Goal: Information Seeking & Learning: Check status

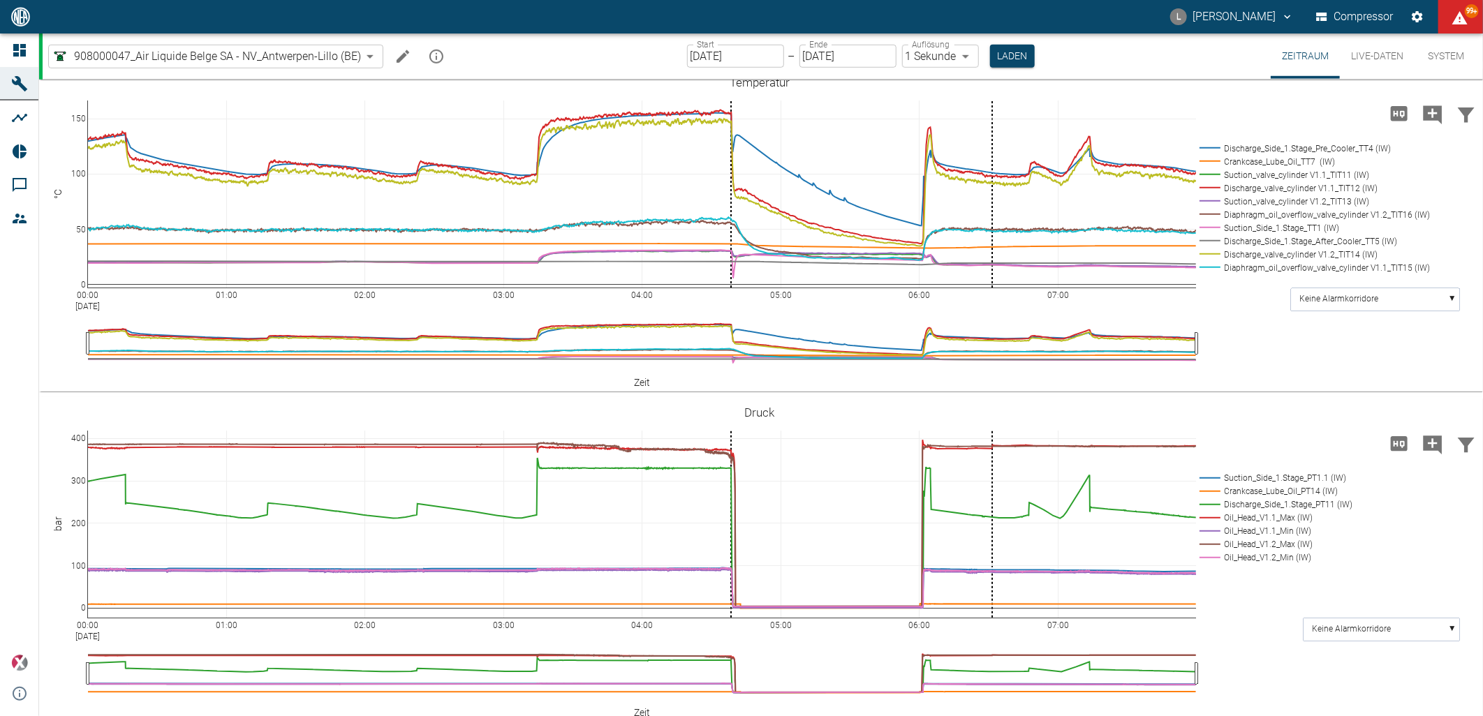
scroll to position [698, 0]
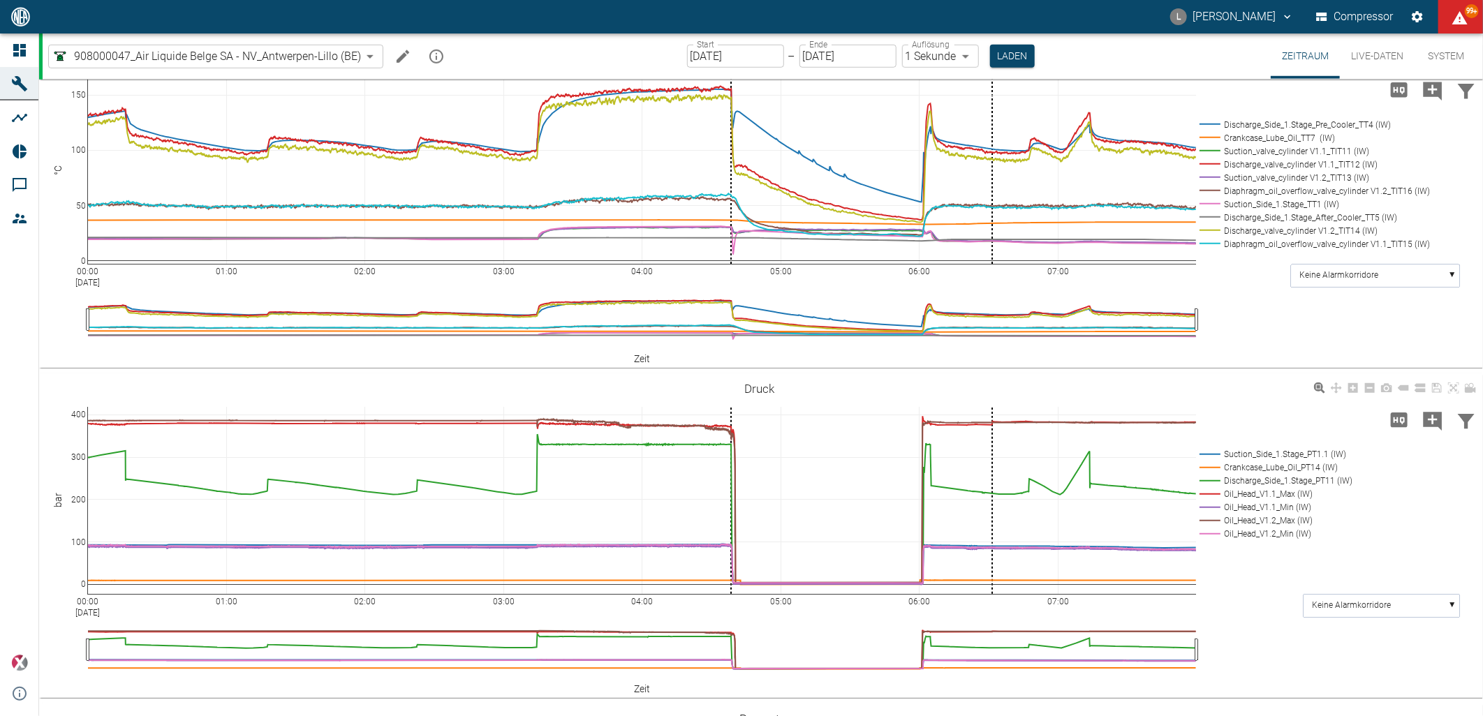
click at [716, 407] on div "00:00 Sep 10, 2025 01:00 02:00 03:00 04:00 05:00 06:00 07:00 0 100 200 300 400 …" at bounding box center [759, 536] width 1441 height 314
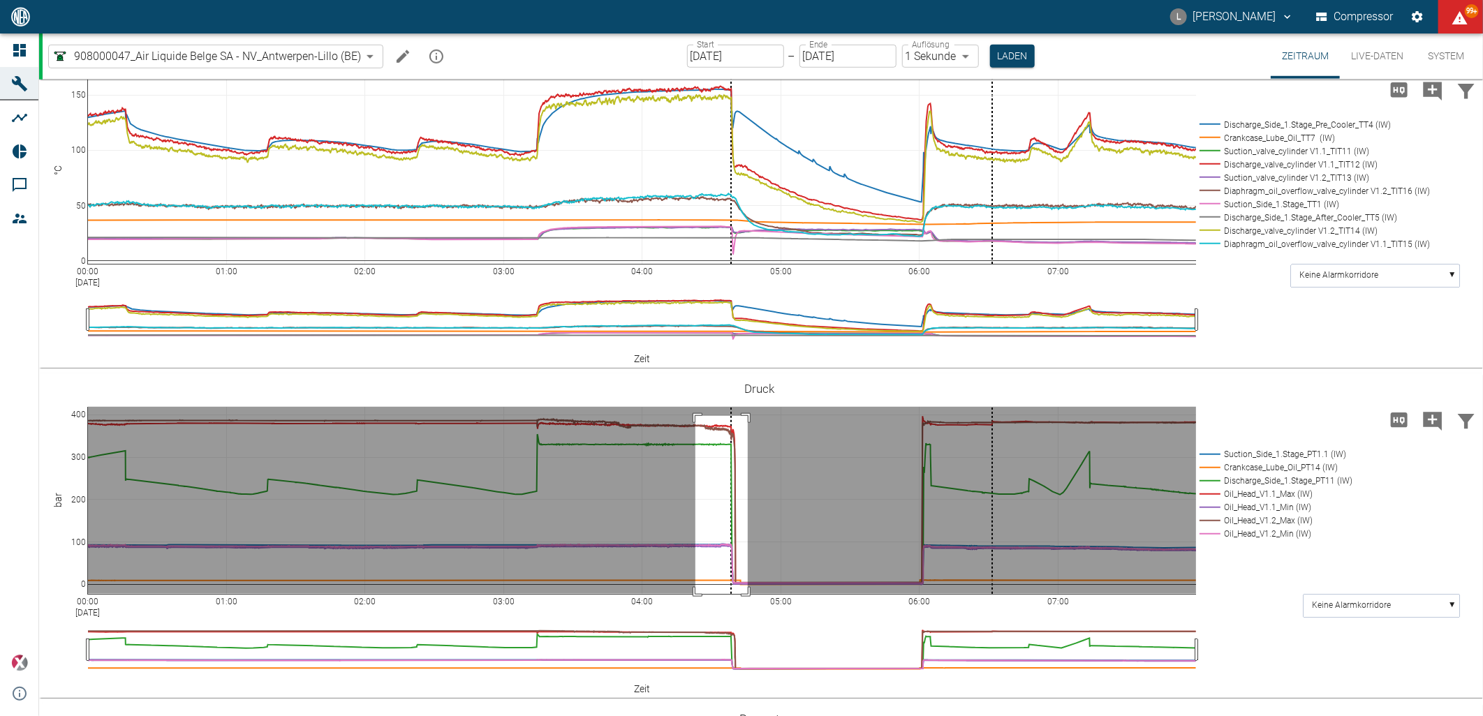
drag, startPoint x: 695, startPoint y: 417, endPoint x: 748, endPoint y: 608, distance: 198.4
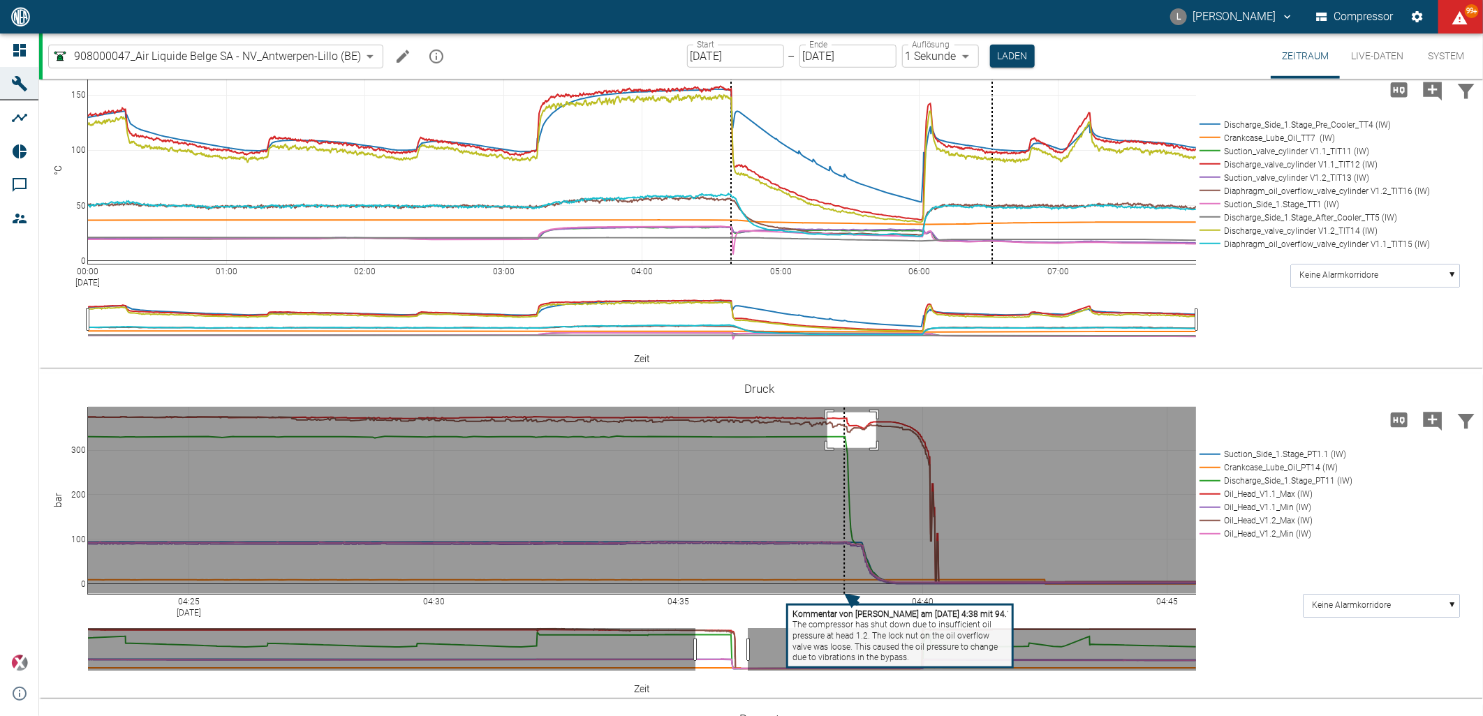
drag, startPoint x: 827, startPoint y: 413, endPoint x: 876, endPoint y: 449, distance: 60.5
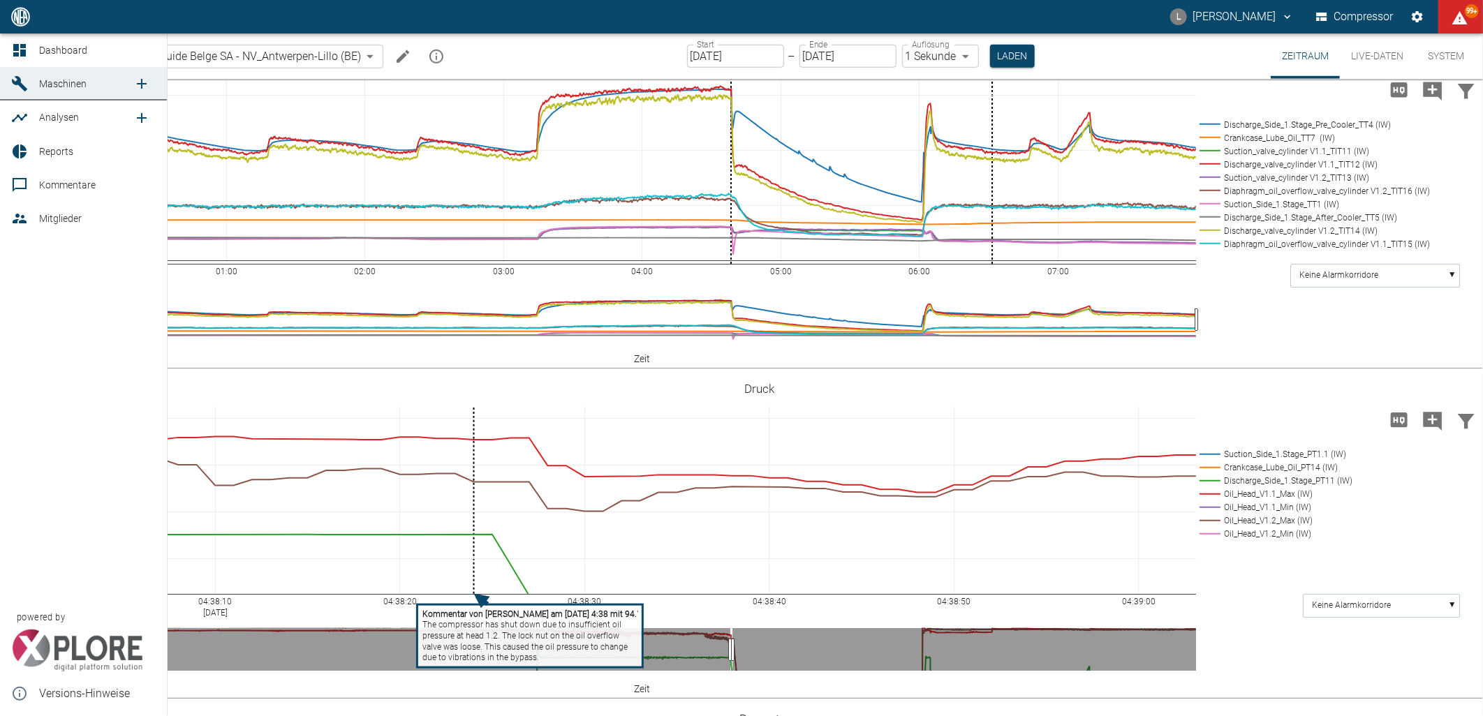
click at [9, 54] on link "Dashboard" at bounding box center [83, 51] width 167 height 34
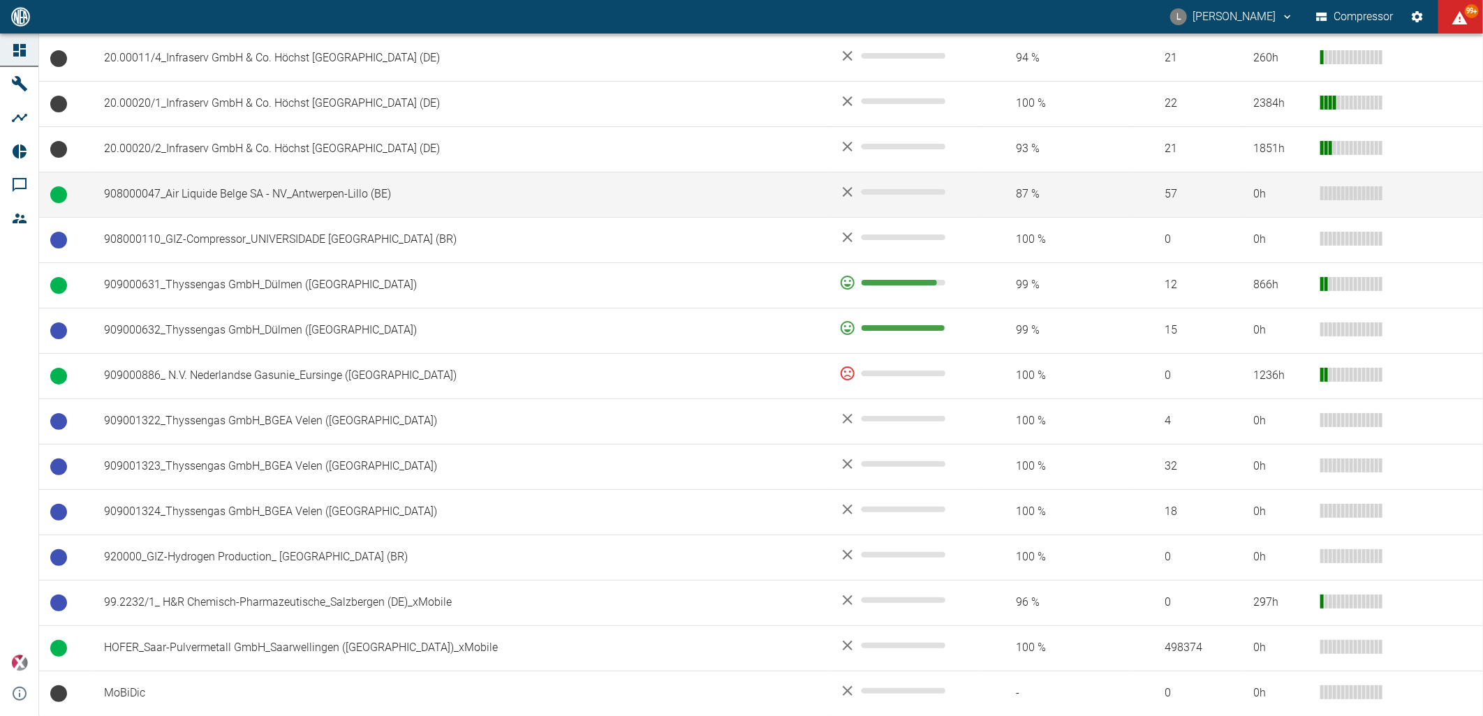
scroll to position [931, 0]
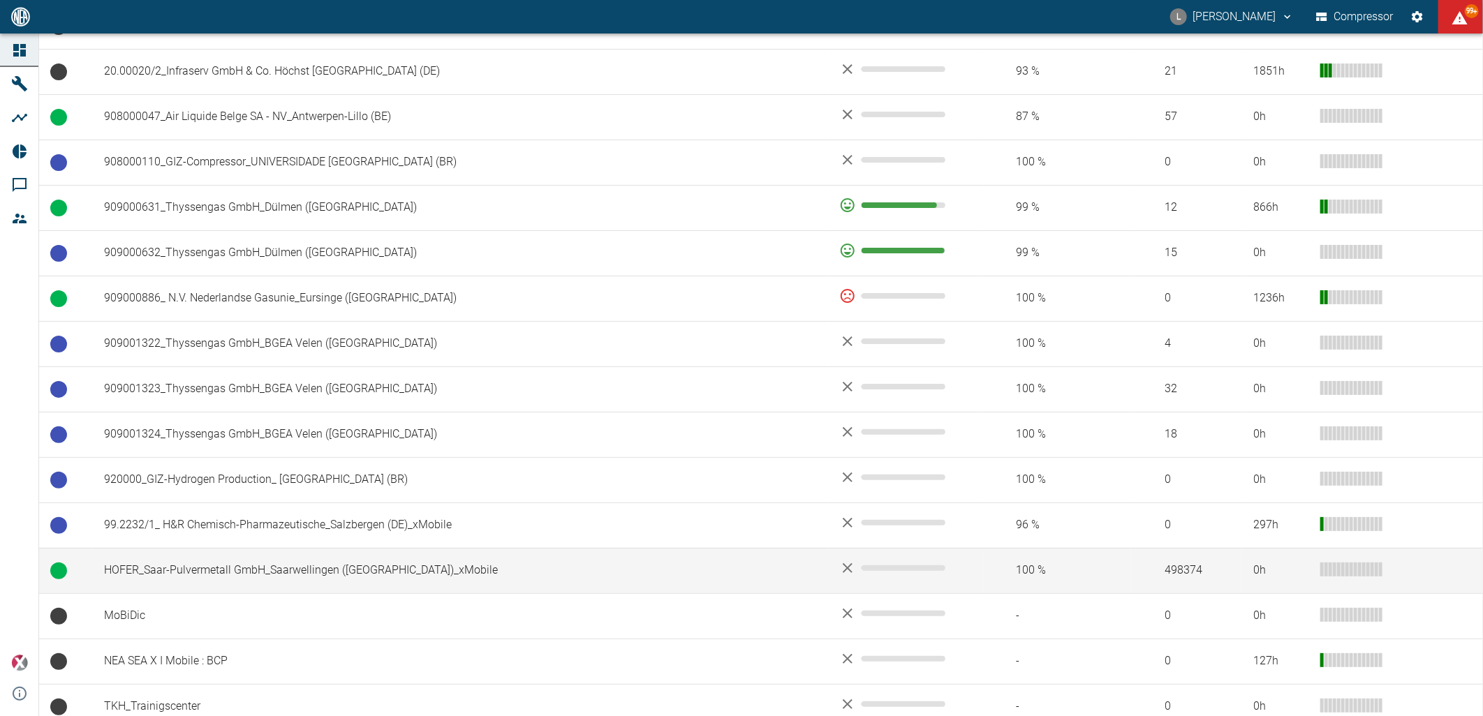
click at [261, 568] on td "HOFER_Saar-Pulvermetall GmbH_Saarwellingen ([GEOGRAPHIC_DATA])_xMobile" at bounding box center [460, 570] width 735 height 45
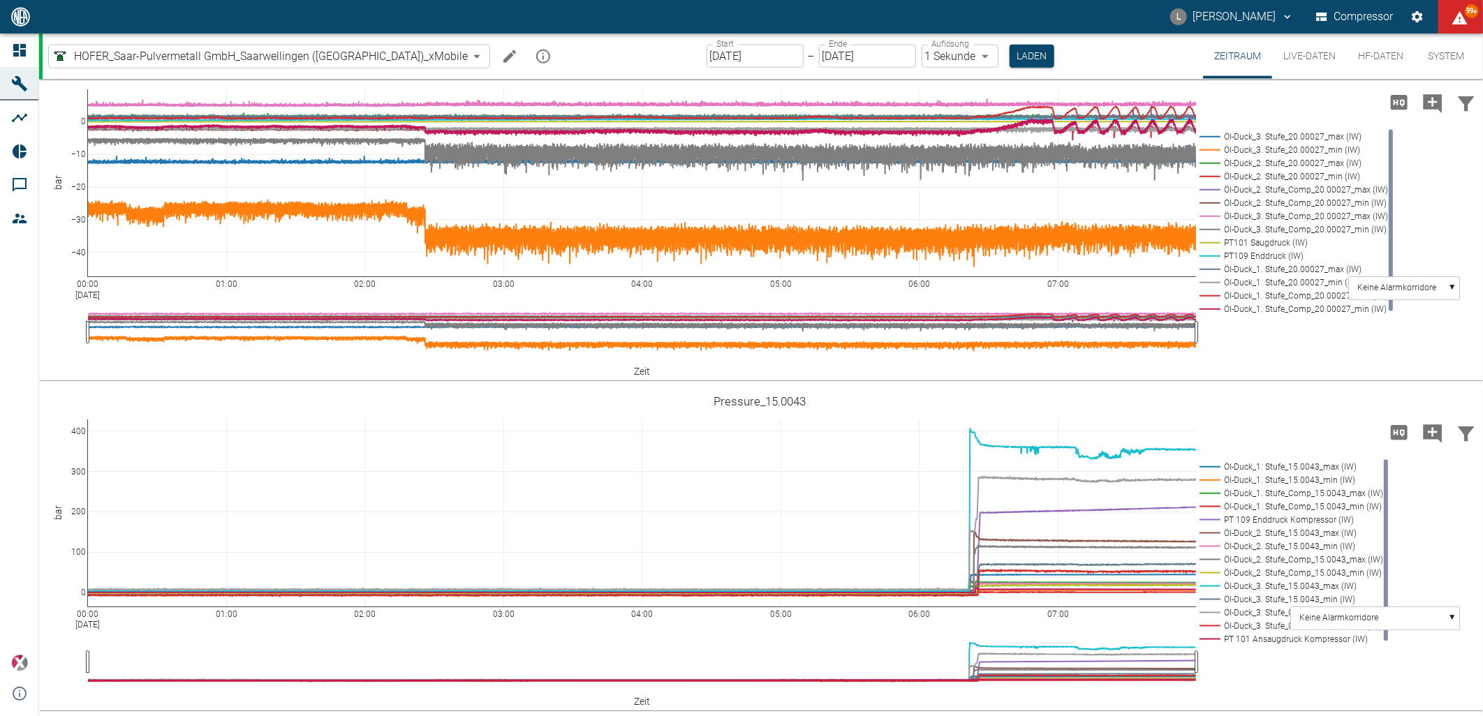
scroll to position [1346, 0]
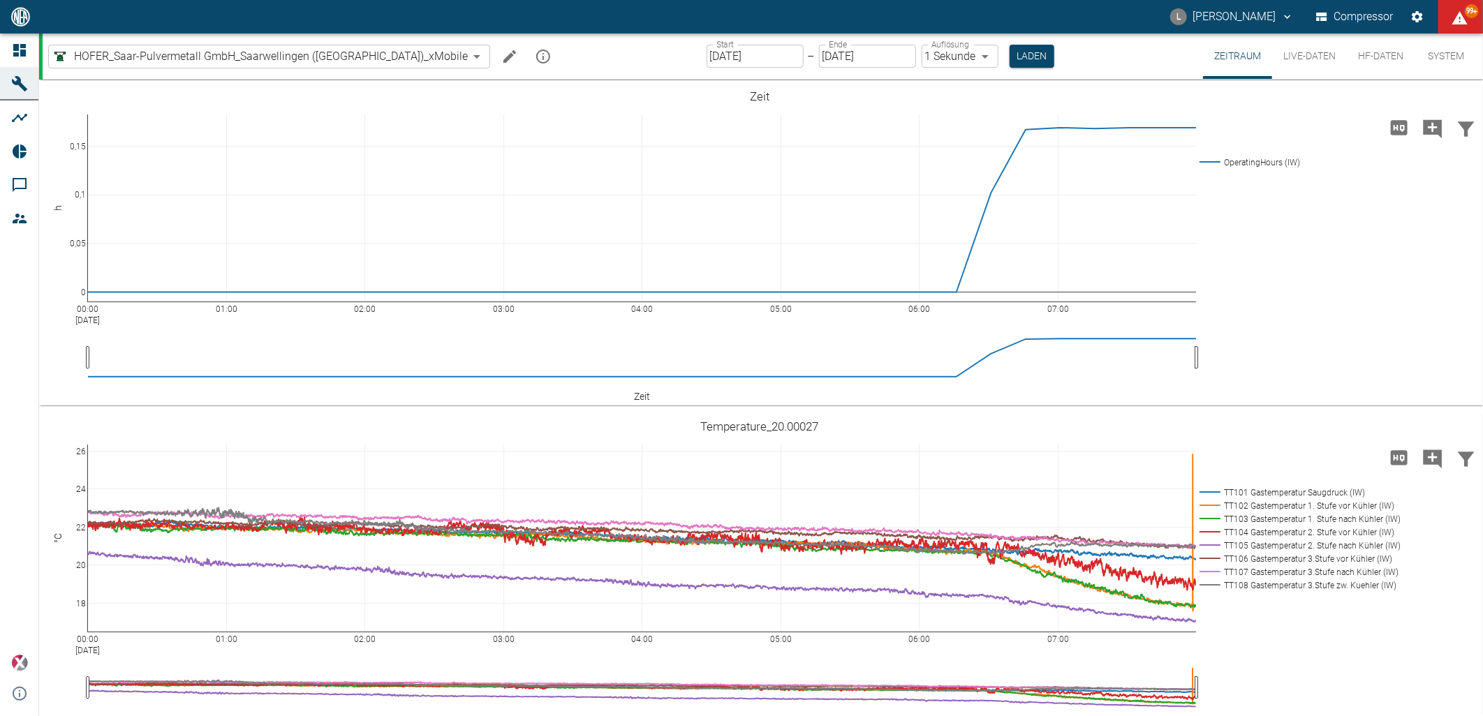
scroll to position [1346, 0]
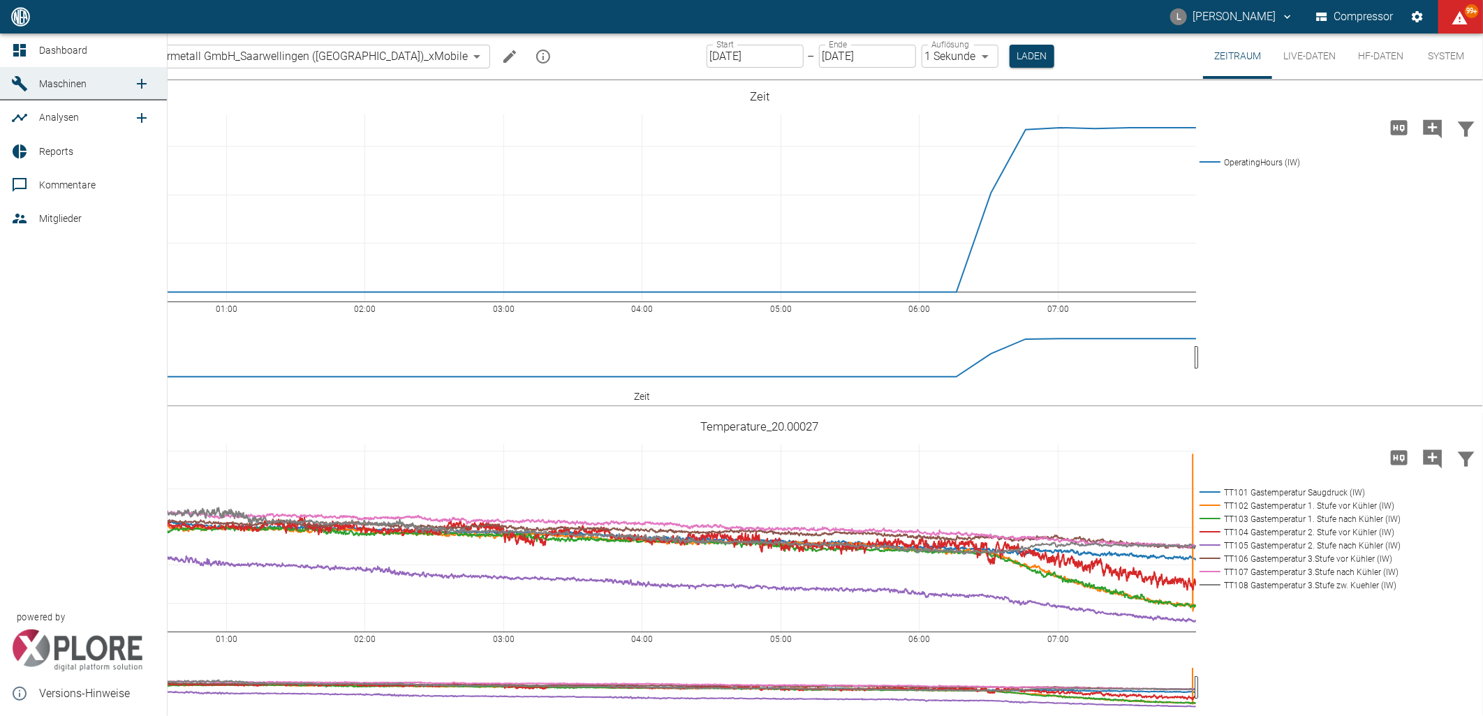
click at [14, 50] on icon at bounding box center [19, 50] width 13 height 13
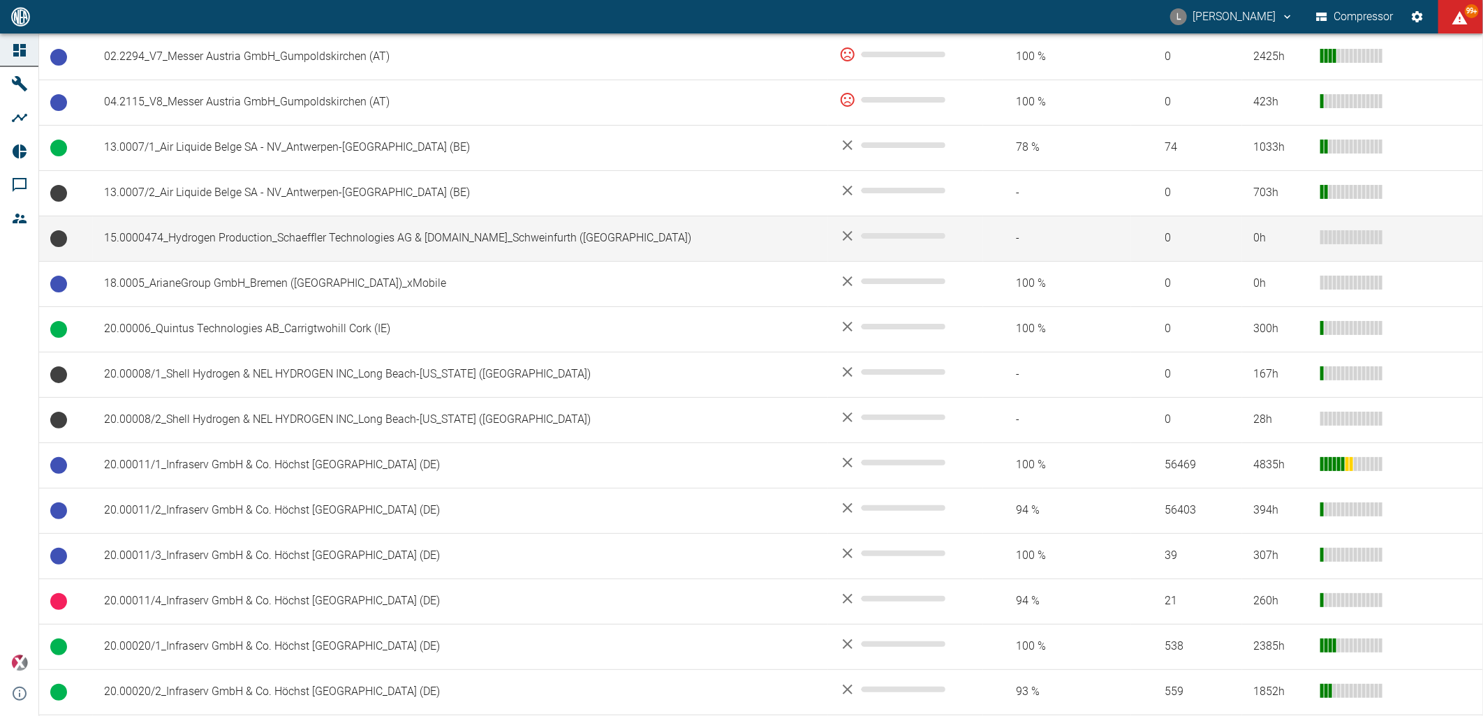
scroll to position [543, 0]
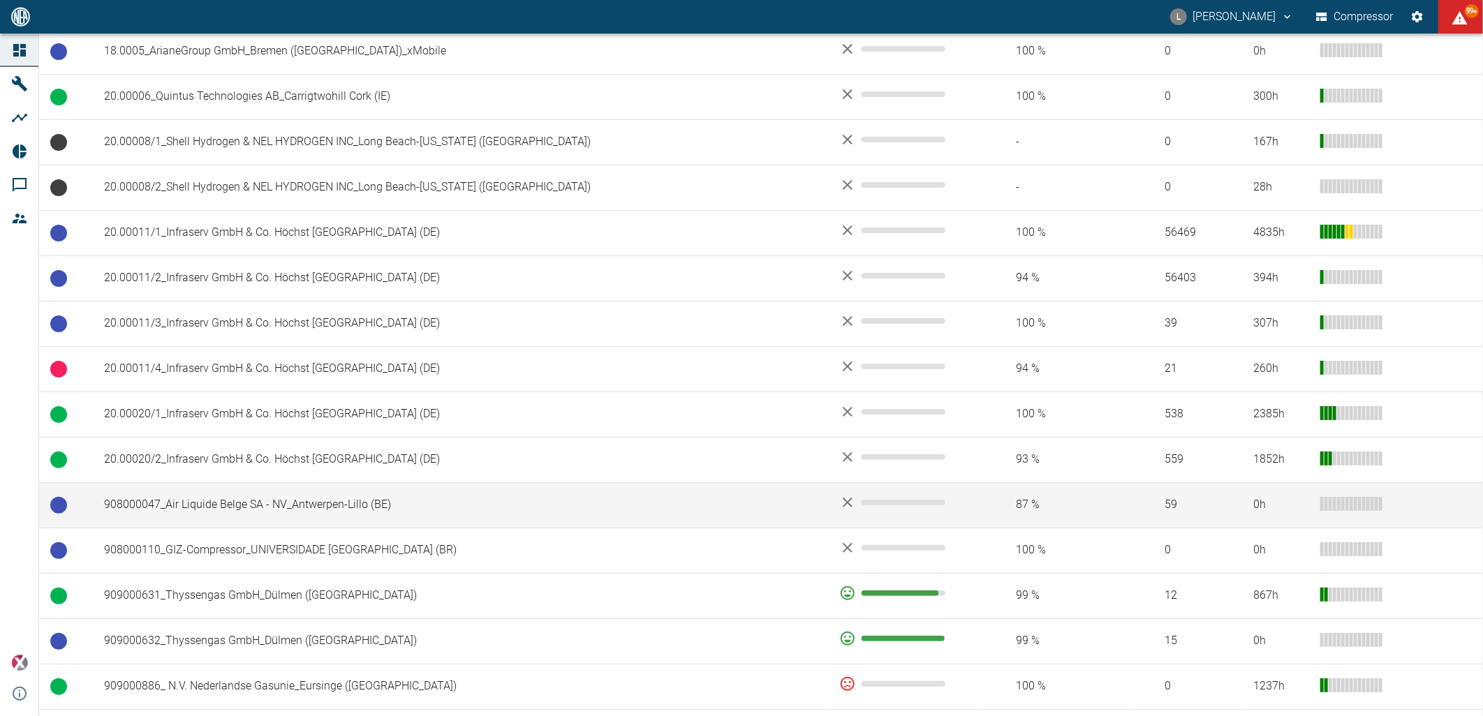
click at [215, 500] on td "908000047_Air Liquide Belge SA - NV_Antwerpen-Lillo (BE)" at bounding box center [460, 504] width 735 height 45
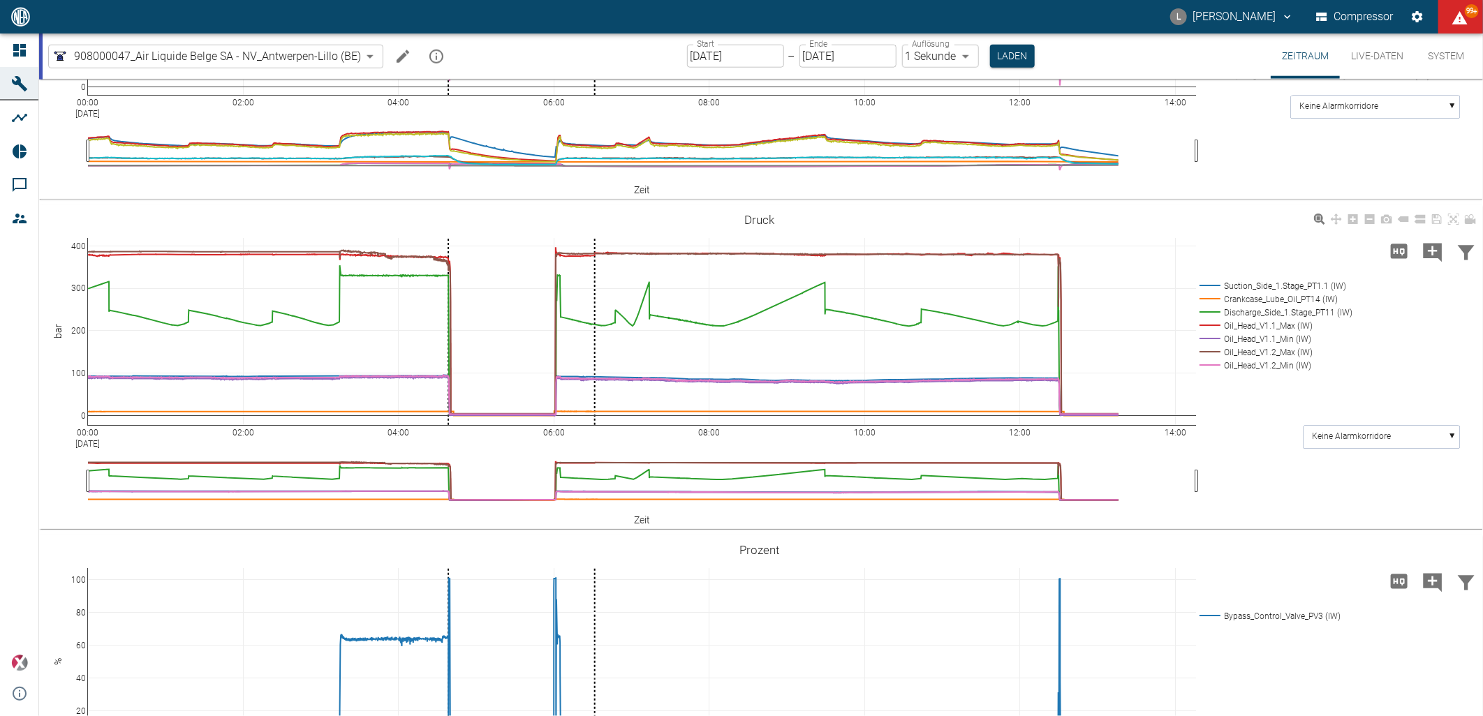
scroll to position [1008, 0]
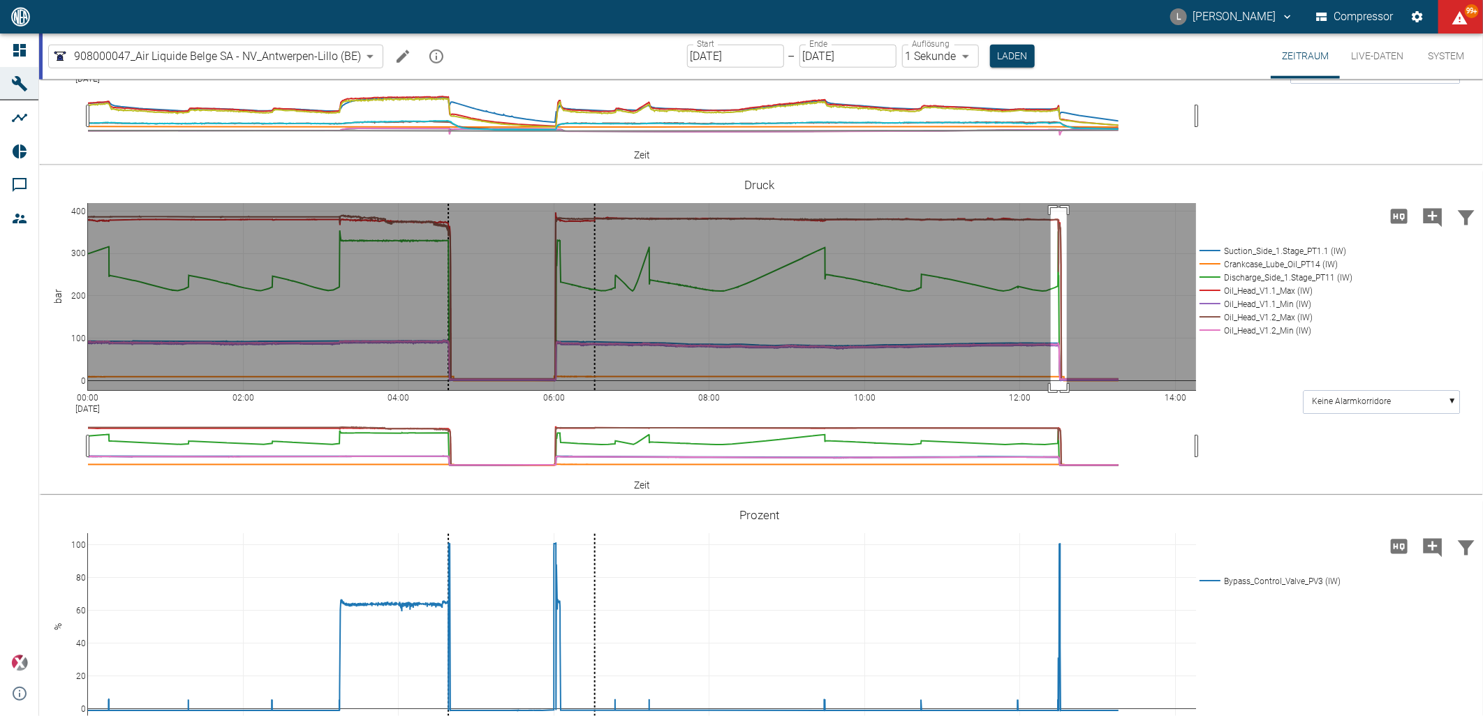
drag, startPoint x: 1051, startPoint y: 433, endPoint x: 1067, endPoint y: 628, distance: 196.2
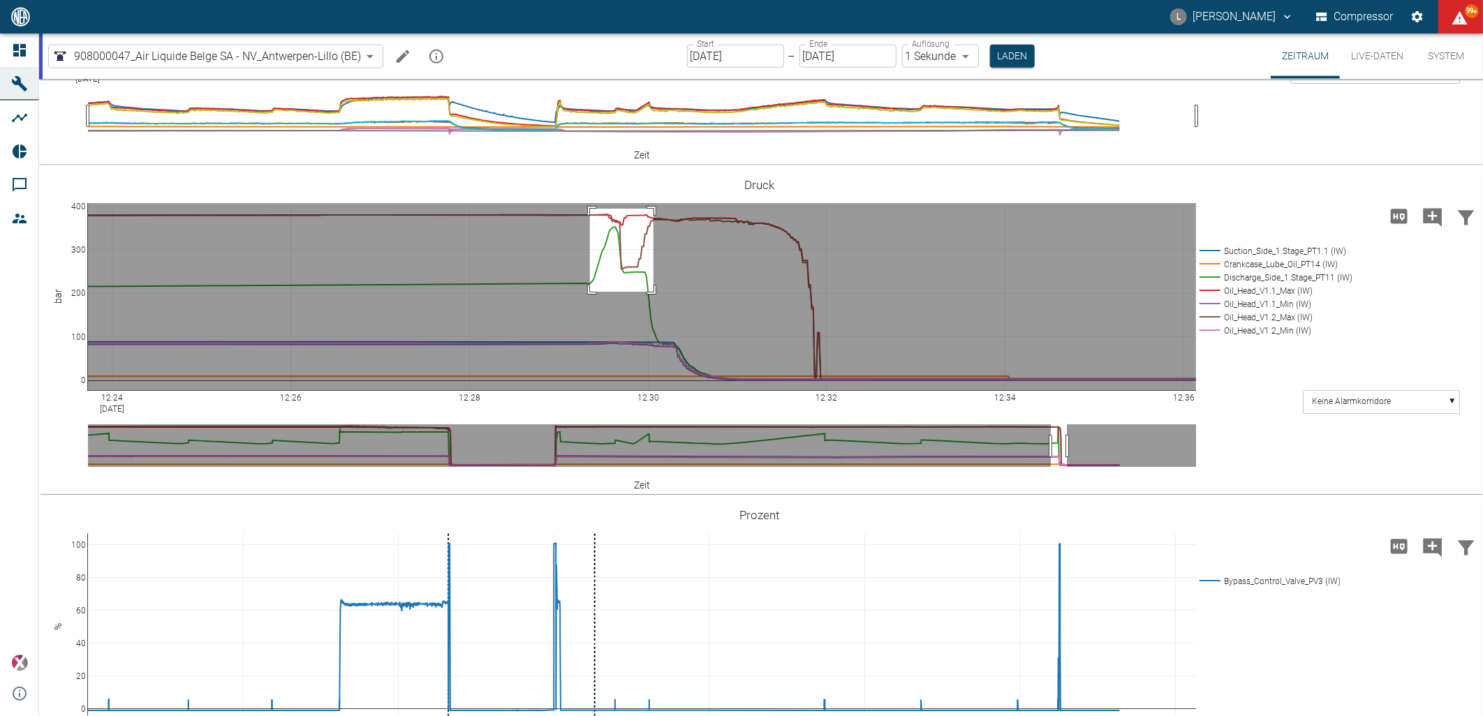
drag, startPoint x: 590, startPoint y: 434, endPoint x: 654, endPoint y: 517, distance: 104.6
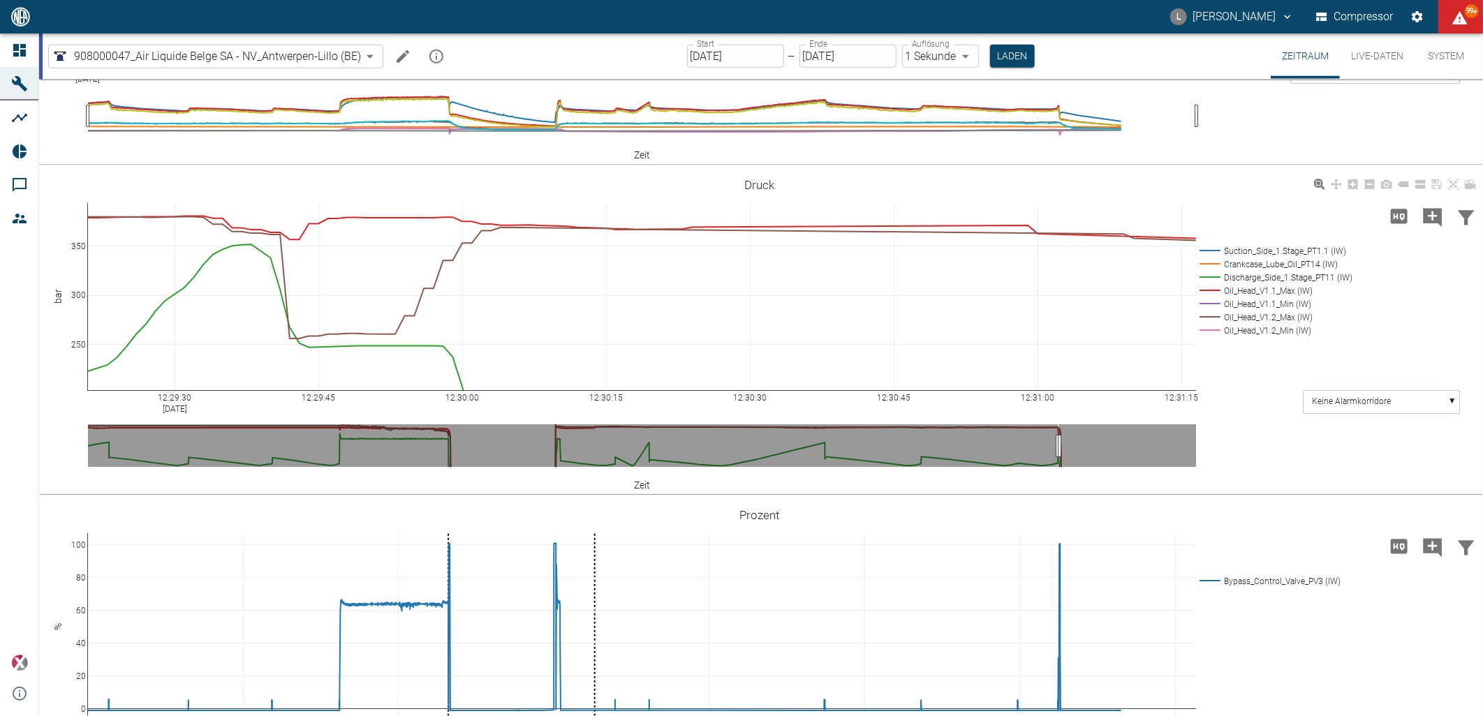
drag, startPoint x: 1191, startPoint y: 624, endPoint x: 478, endPoint y: 607, distance: 712.4
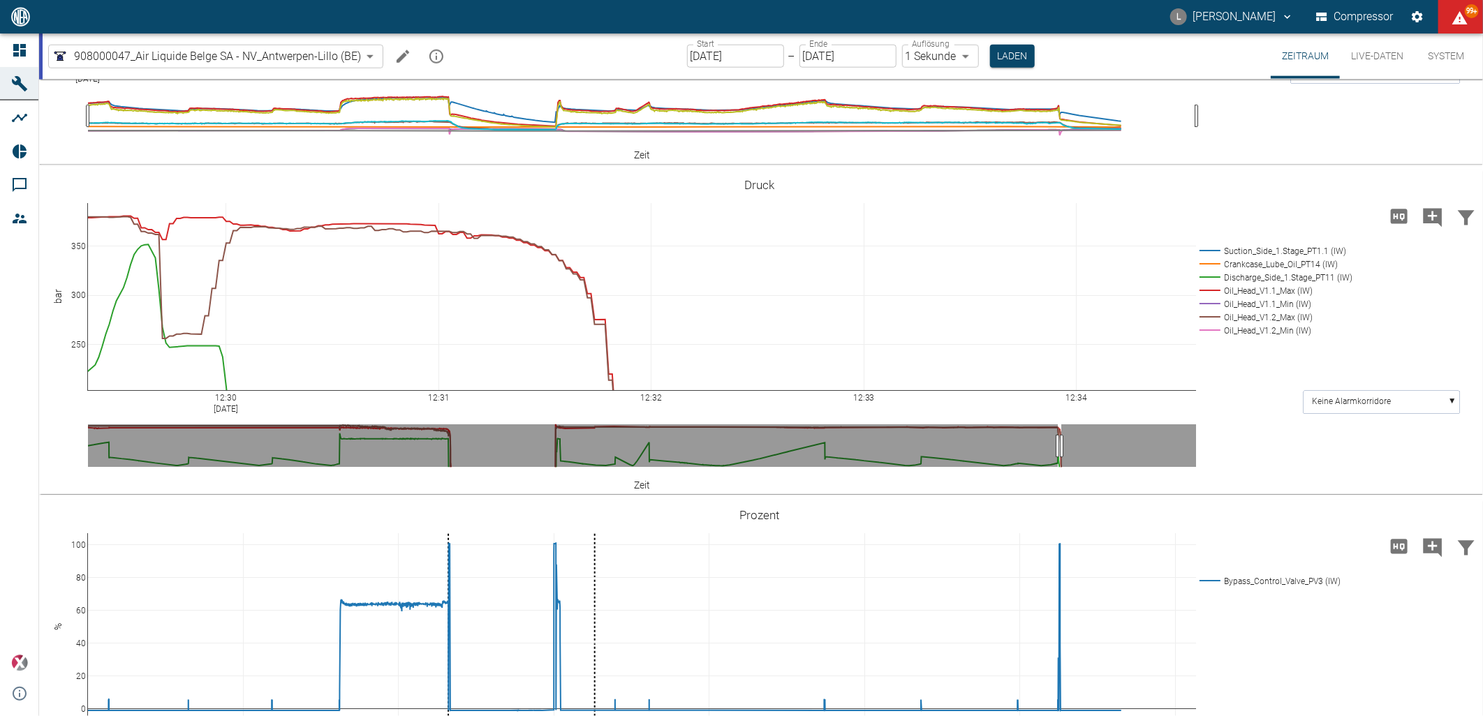
drag, startPoint x: 1182, startPoint y: 621, endPoint x: 590, endPoint y: 615, distance: 592.2
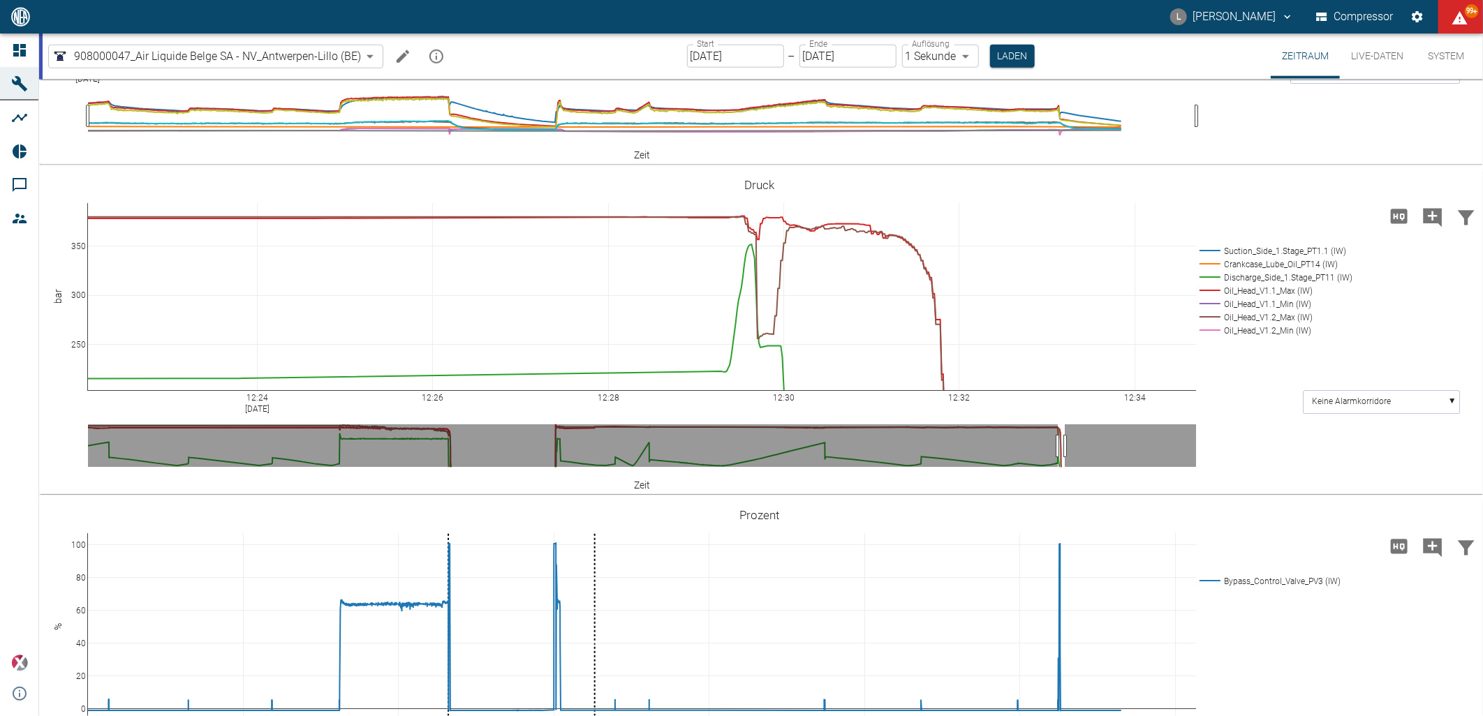
drag, startPoint x: 89, startPoint y: 618, endPoint x: 728, endPoint y: 631, distance: 639.0
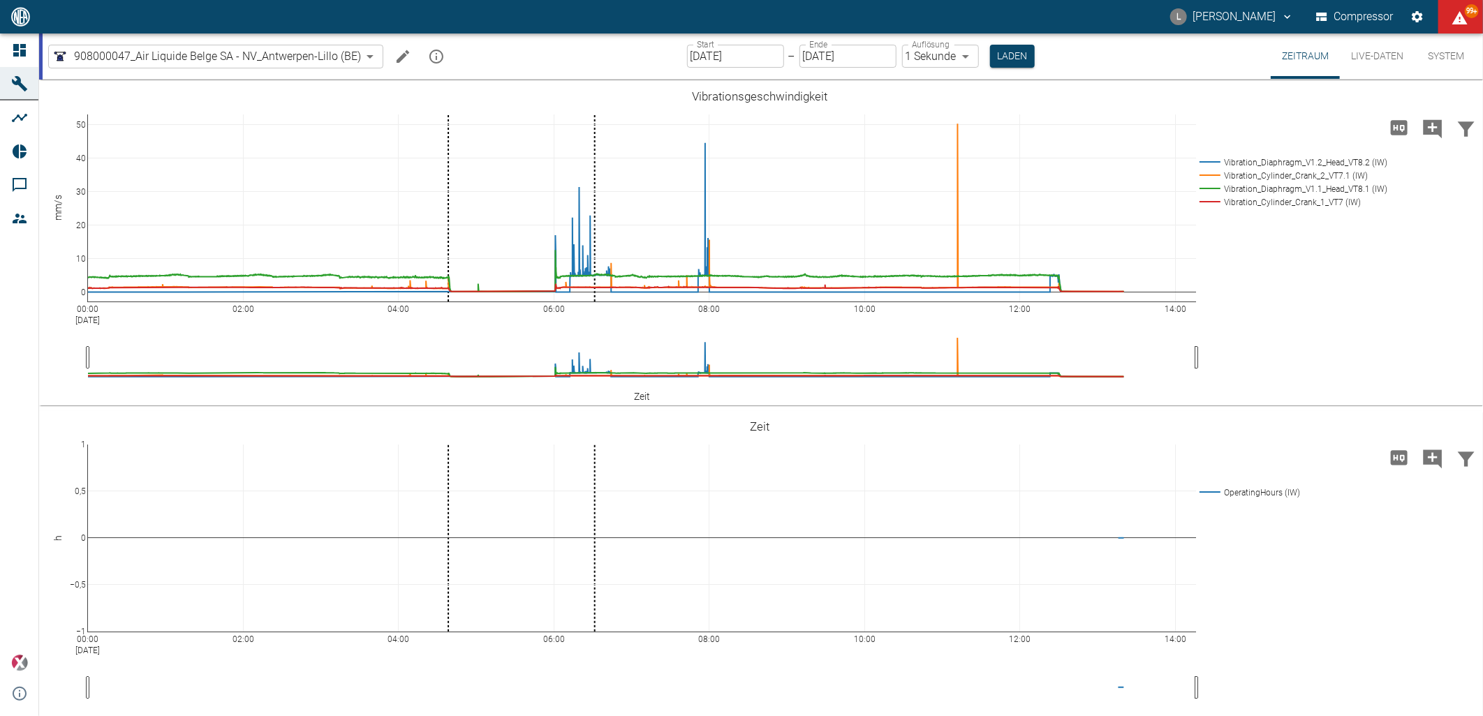
scroll to position [1008, 0]
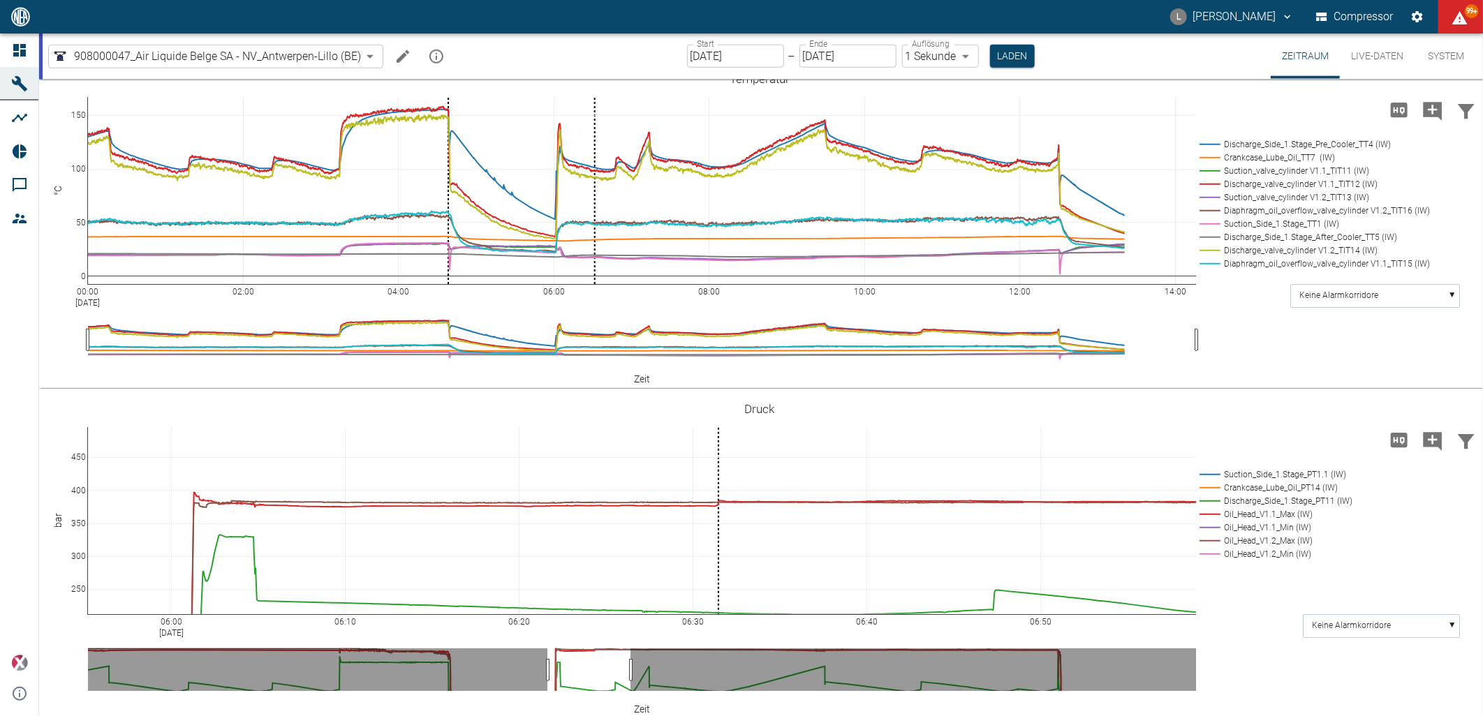
drag, startPoint x: 82, startPoint y: 426, endPoint x: 82, endPoint y: 497, distance: 71.2
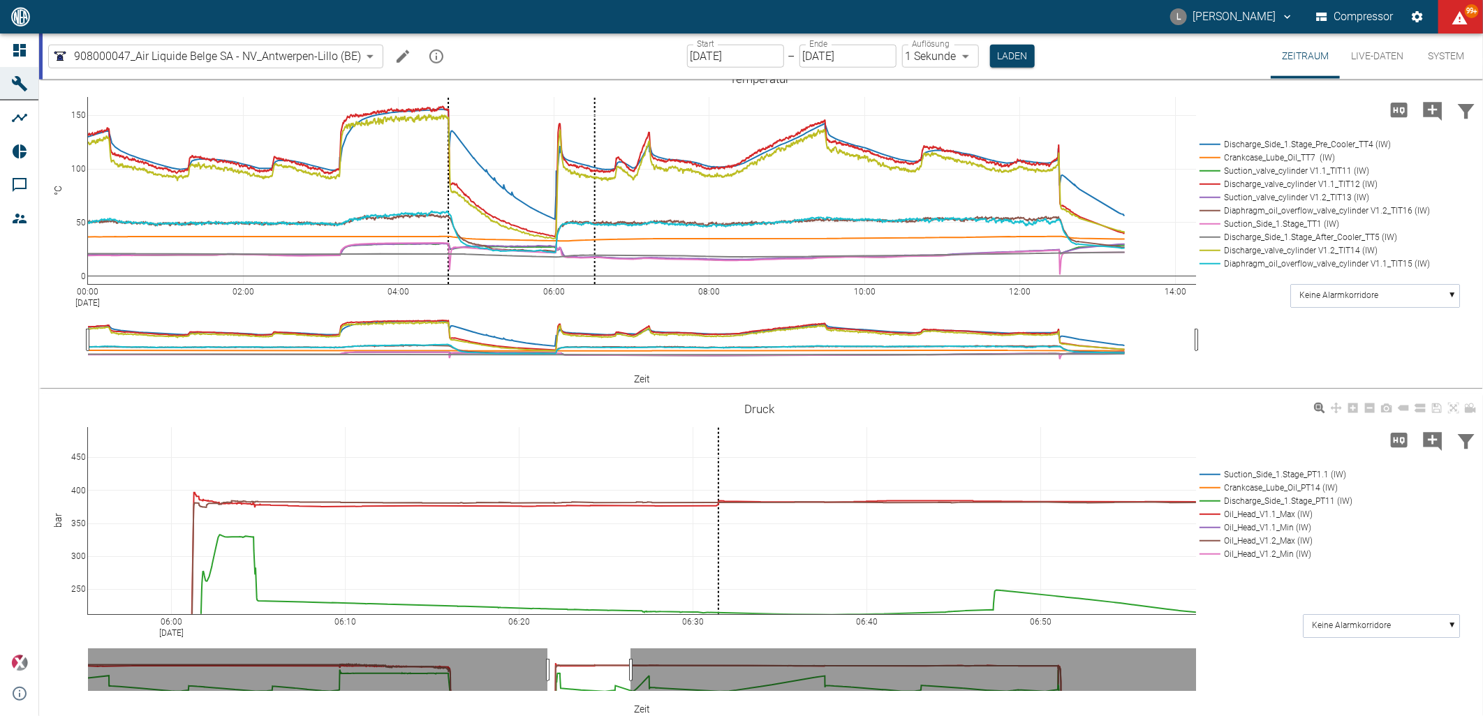
drag, startPoint x: 82, startPoint y: 609, endPoint x: 82, endPoint y: 631, distance: 21.7
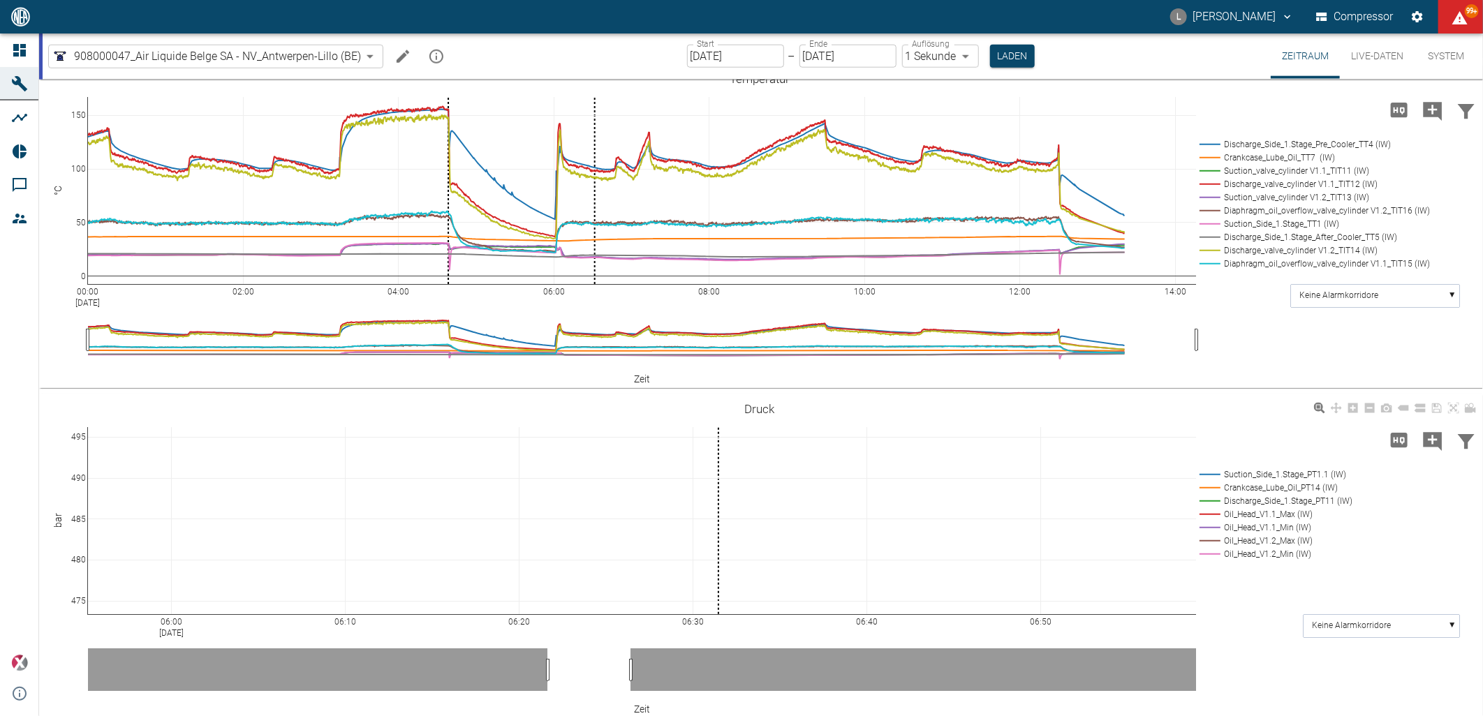
drag, startPoint x: 84, startPoint y: 612, endPoint x: 105, endPoint y: 444, distance: 169.0
drag, startPoint x: 84, startPoint y: 430, endPoint x: 91, endPoint y: 423, distance: 10.4
drag, startPoint x: 77, startPoint y: 505, endPoint x: 80, endPoint y: 469, distance: 35.7
drag, startPoint x: 79, startPoint y: 515, endPoint x: 73, endPoint y: 485, distance: 31.2
drag, startPoint x: 77, startPoint y: 499, endPoint x: 80, endPoint y: 486, distance: 12.9
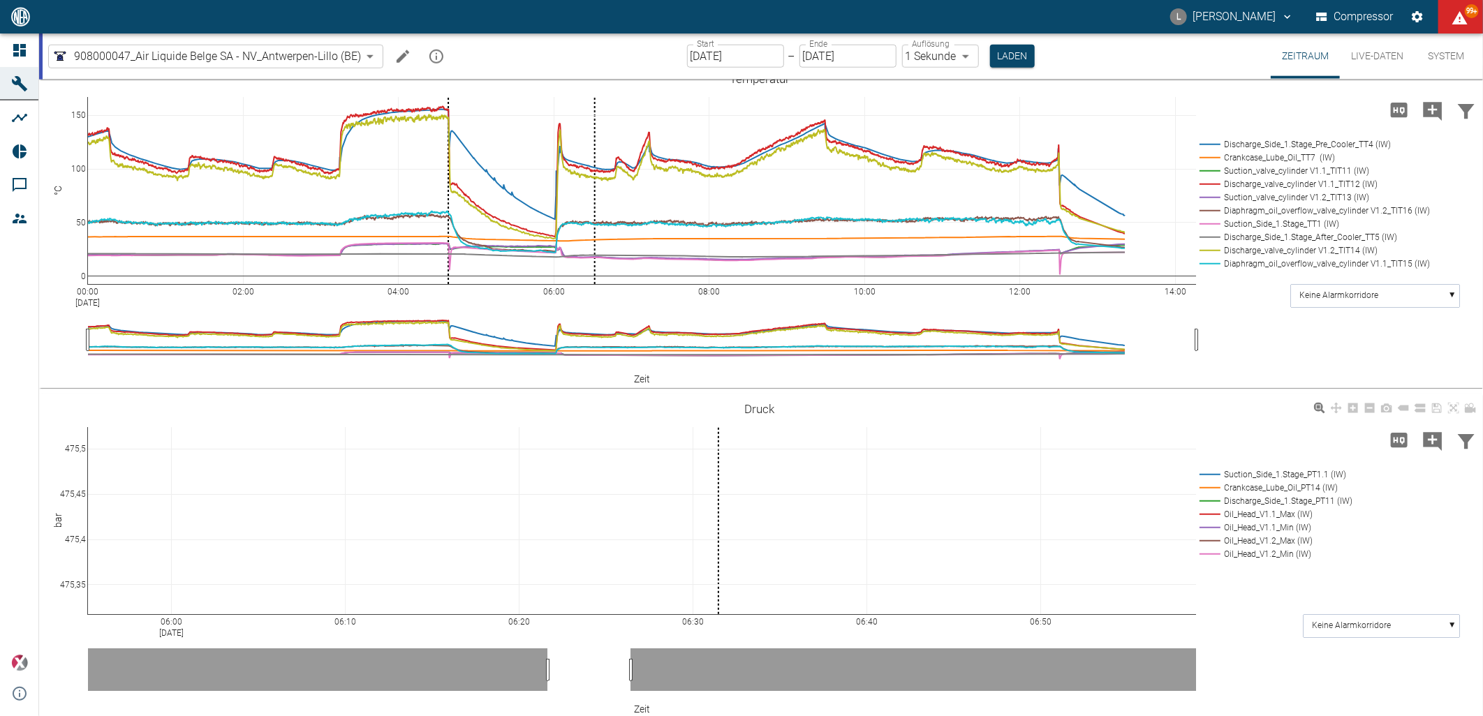
drag, startPoint x: 82, startPoint y: 540, endPoint x: 80, endPoint y: 461, distance: 78.9
drag, startPoint x: 80, startPoint y: 556, endPoint x: 68, endPoint y: 476, distance: 80.5
drag, startPoint x: 77, startPoint y: 548, endPoint x: 59, endPoint y: 448, distance: 101.4
drag, startPoint x: 74, startPoint y: 557, endPoint x: 66, endPoint y: 489, distance: 68.2
drag, startPoint x: 72, startPoint y: 547, endPoint x: 89, endPoint y: 375, distance: 173.3
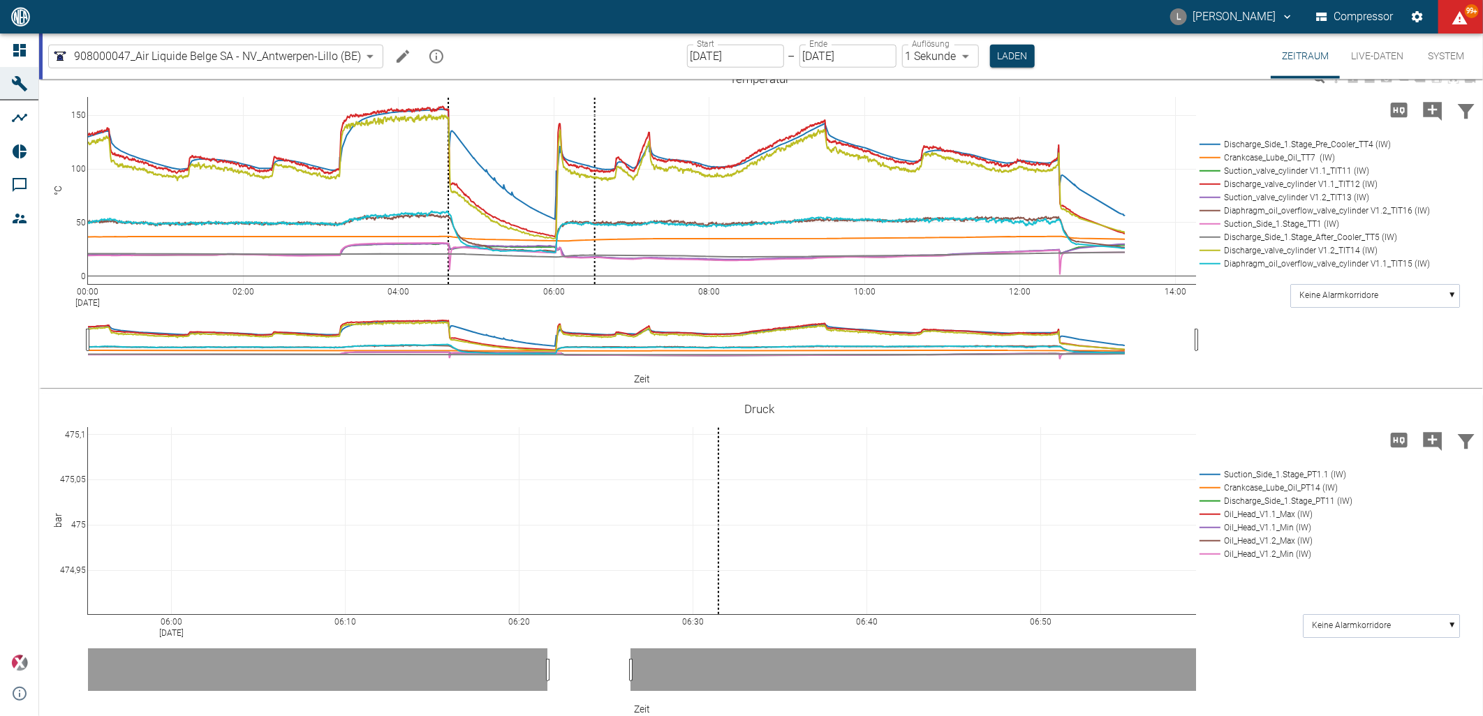
click at [89, 376] on div "00:00 Sep 10, 2025 02:00 04:00 06:00 08:00 10:00 12:00 14:00 0 10 20 30 40 50 V…" at bounding box center [761, 190] width 1444 height 2239
click at [1456, 408] on icon at bounding box center [1453, 408] width 11 height 11
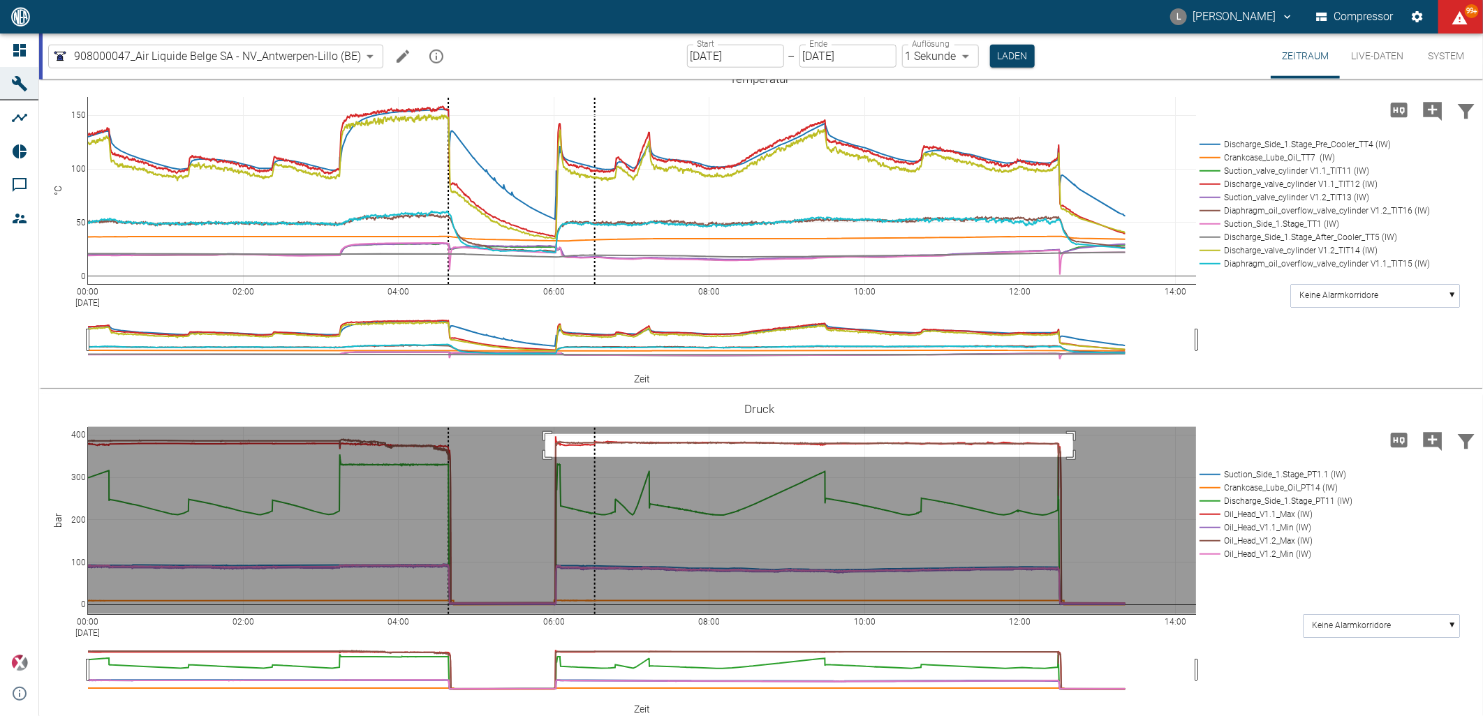
drag, startPoint x: 545, startPoint y: 435, endPoint x: 1073, endPoint y: 458, distance: 528.4
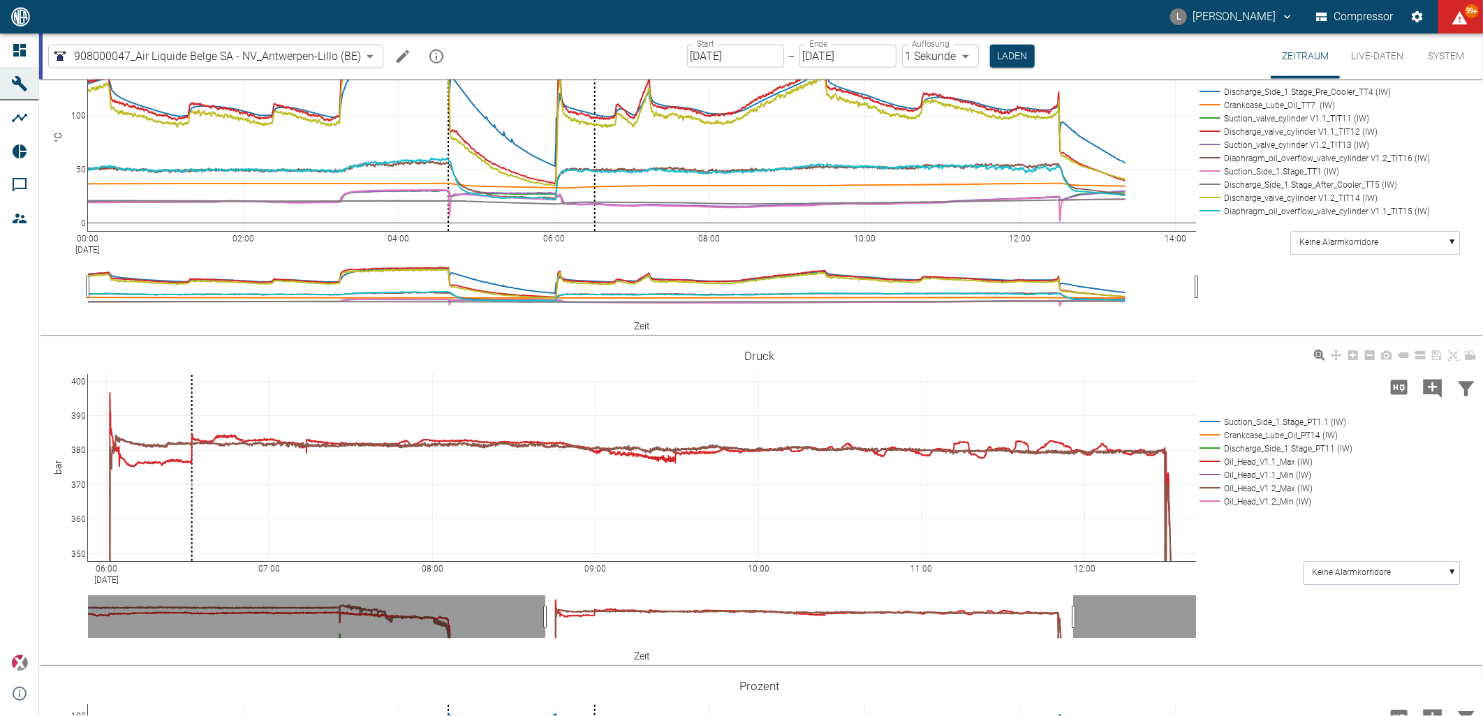
scroll to position [1086, 0]
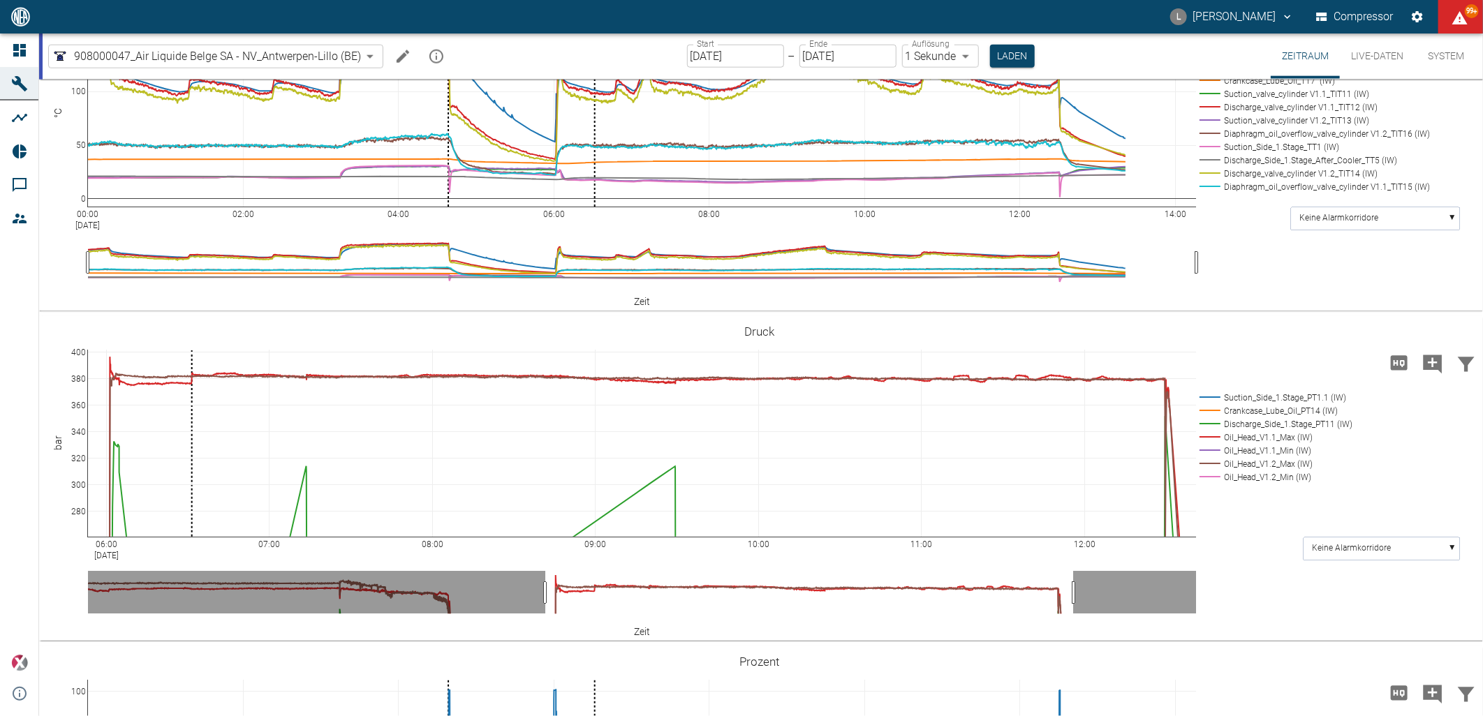
drag, startPoint x: 84, startPoint y: 529, endPoint x: 87, endPoint y: 414, distance: 115.3
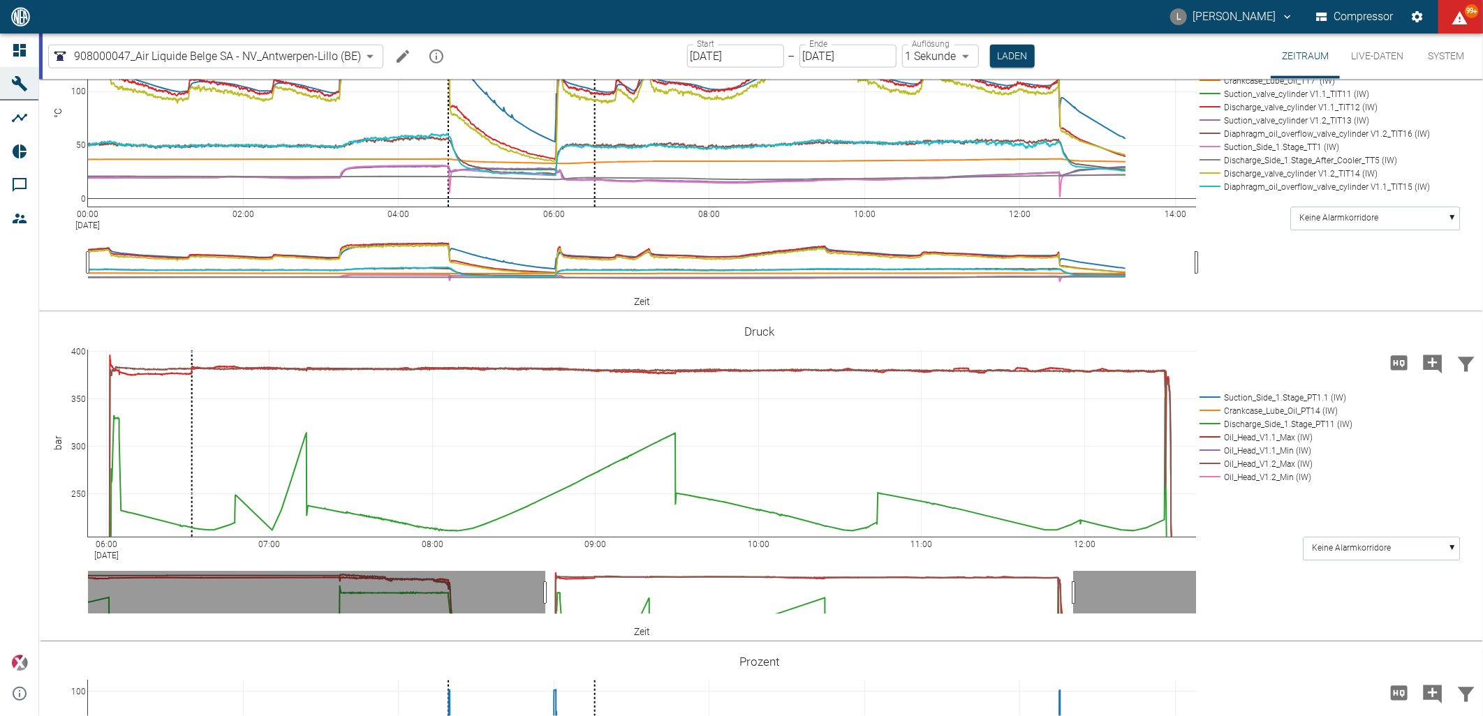
drag, startPoint x: 82, startPoint y: 533, endPoint x: 86, endPoint y: 480, distance: 53.2
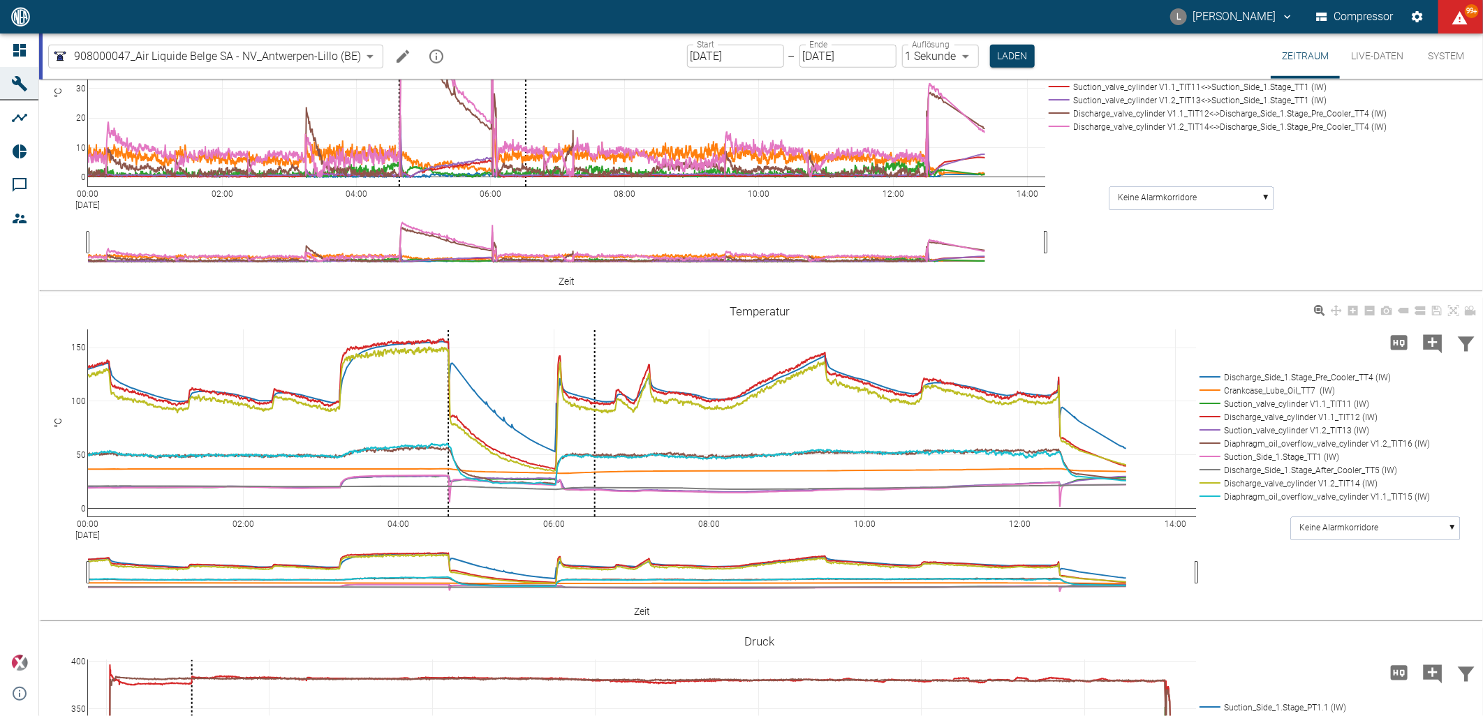
scroll to position [853, 0]
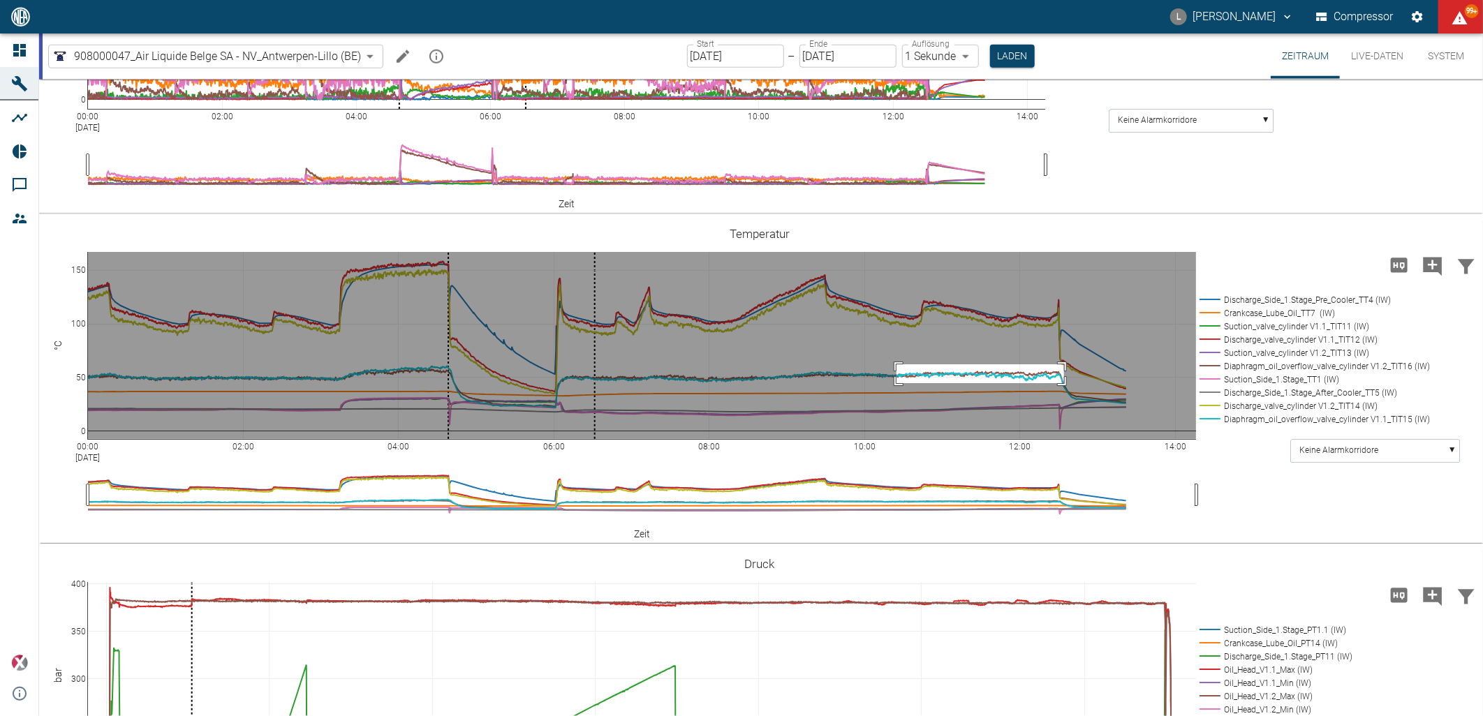
drag, startPoint x: 897, startPoint y: 365, endPoint x: 1066, endPoint y: 384, distance: 170.7
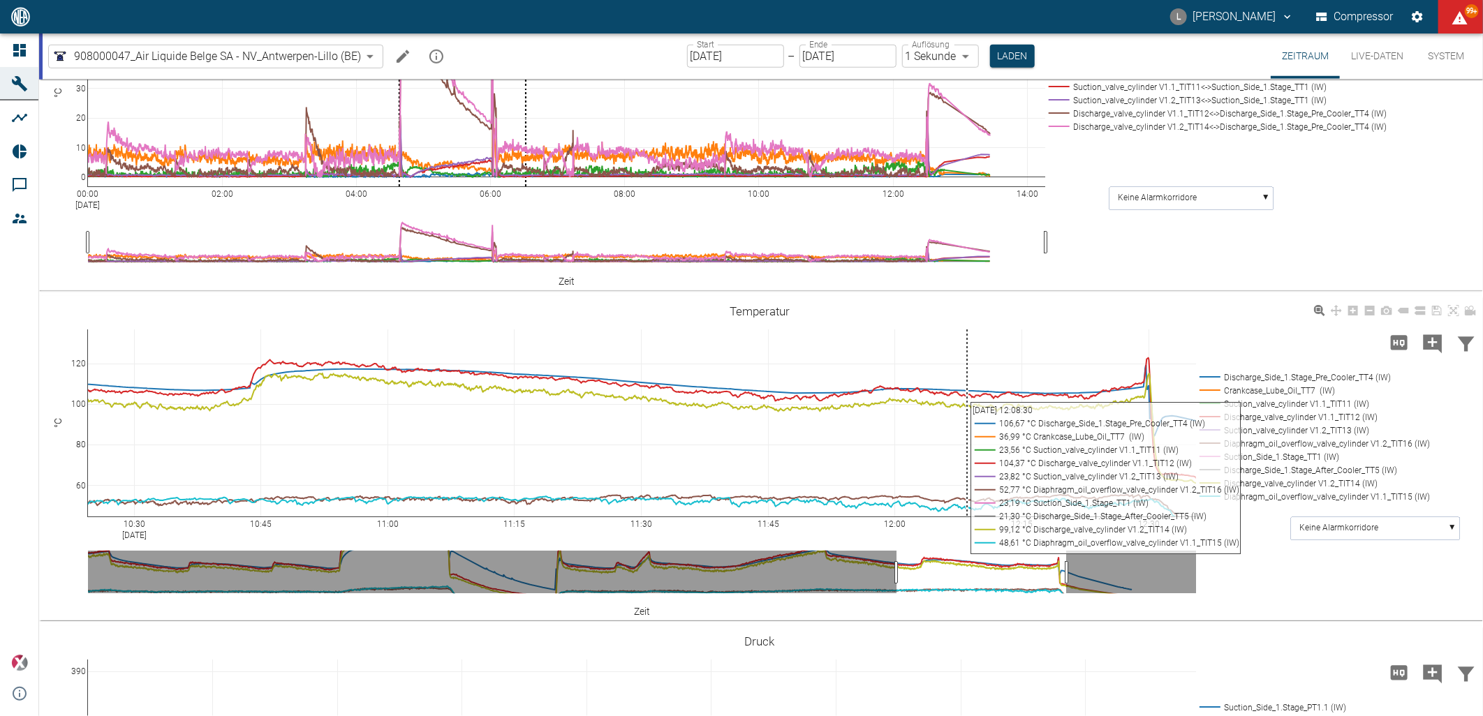
scroll to position [931, 0]
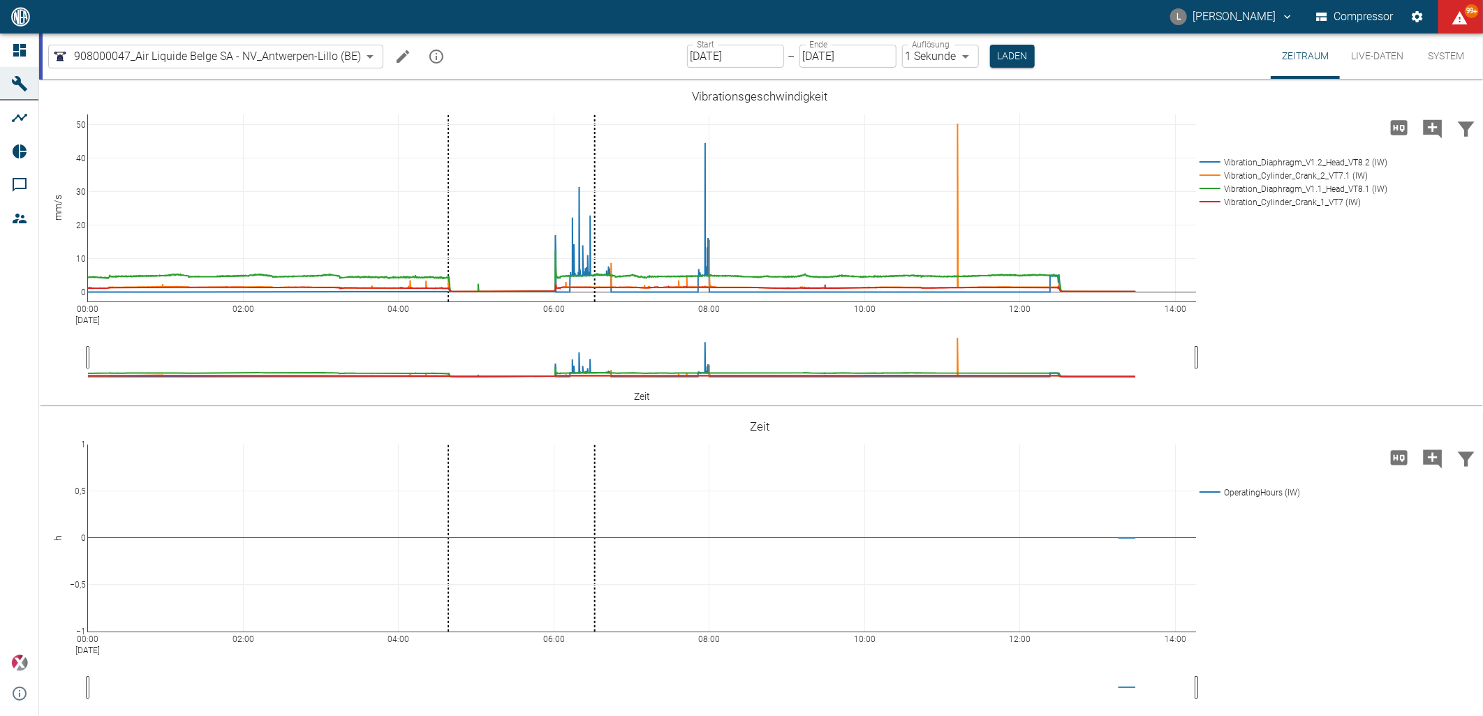
scroll to position [931, 0]
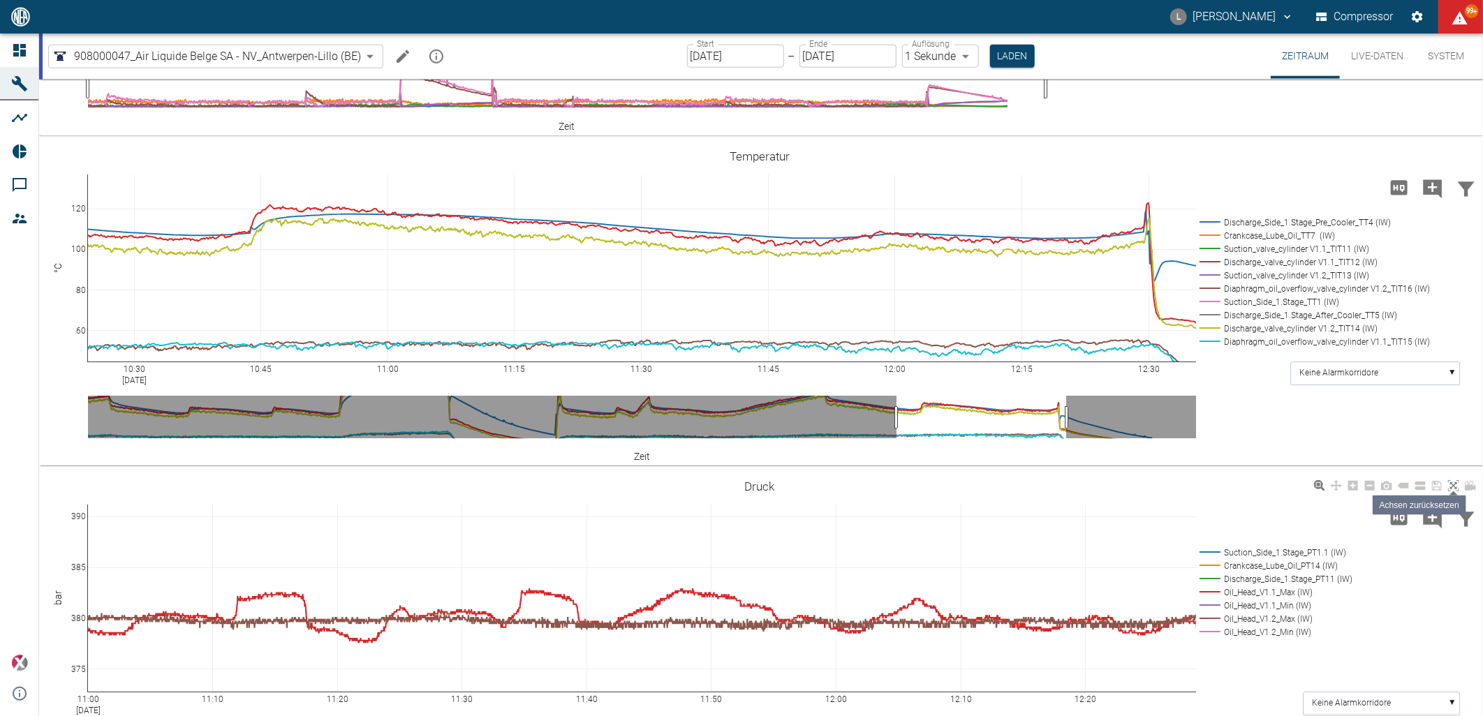
click at [1456, 486] on icon at bounding box center [1453, 485] width 11 height 11
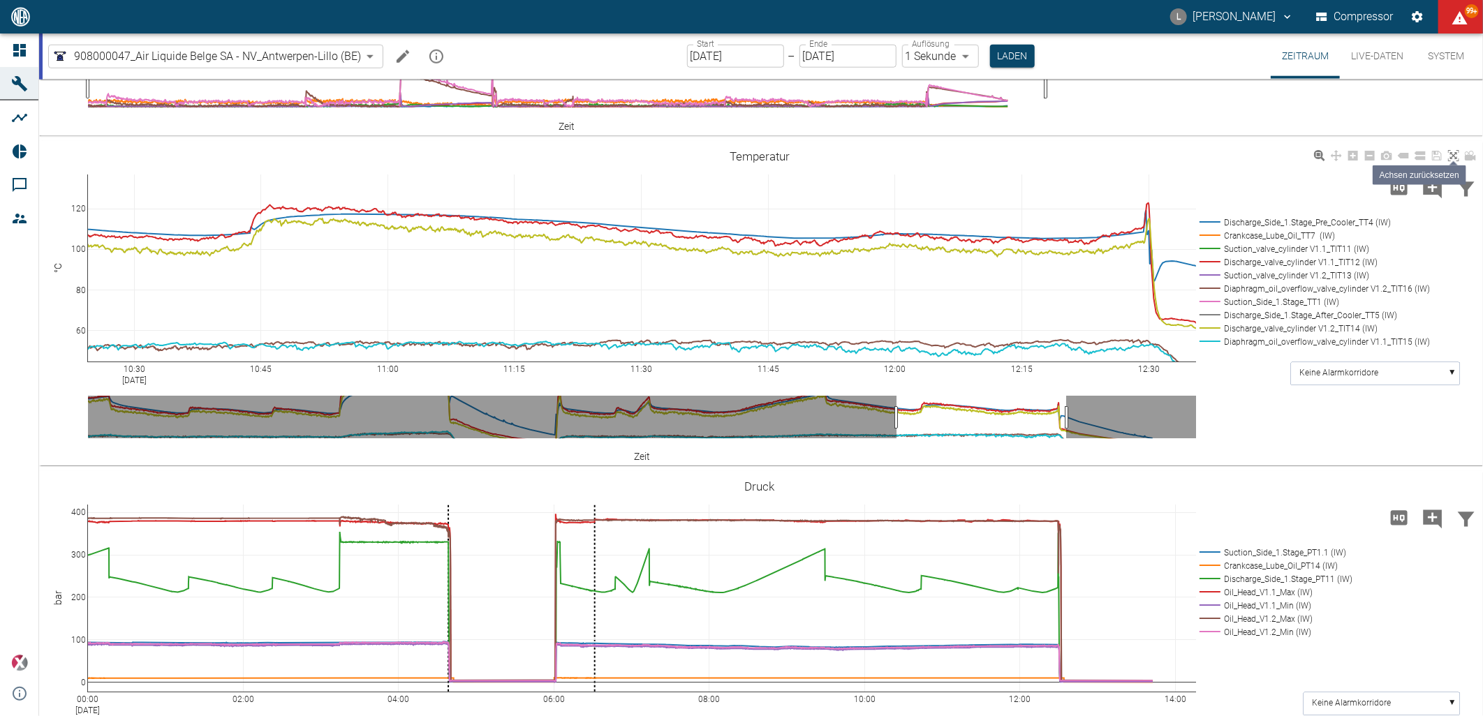
click at [1453, 155] on icon at bounding box center [1453, 155] width 11 height 11
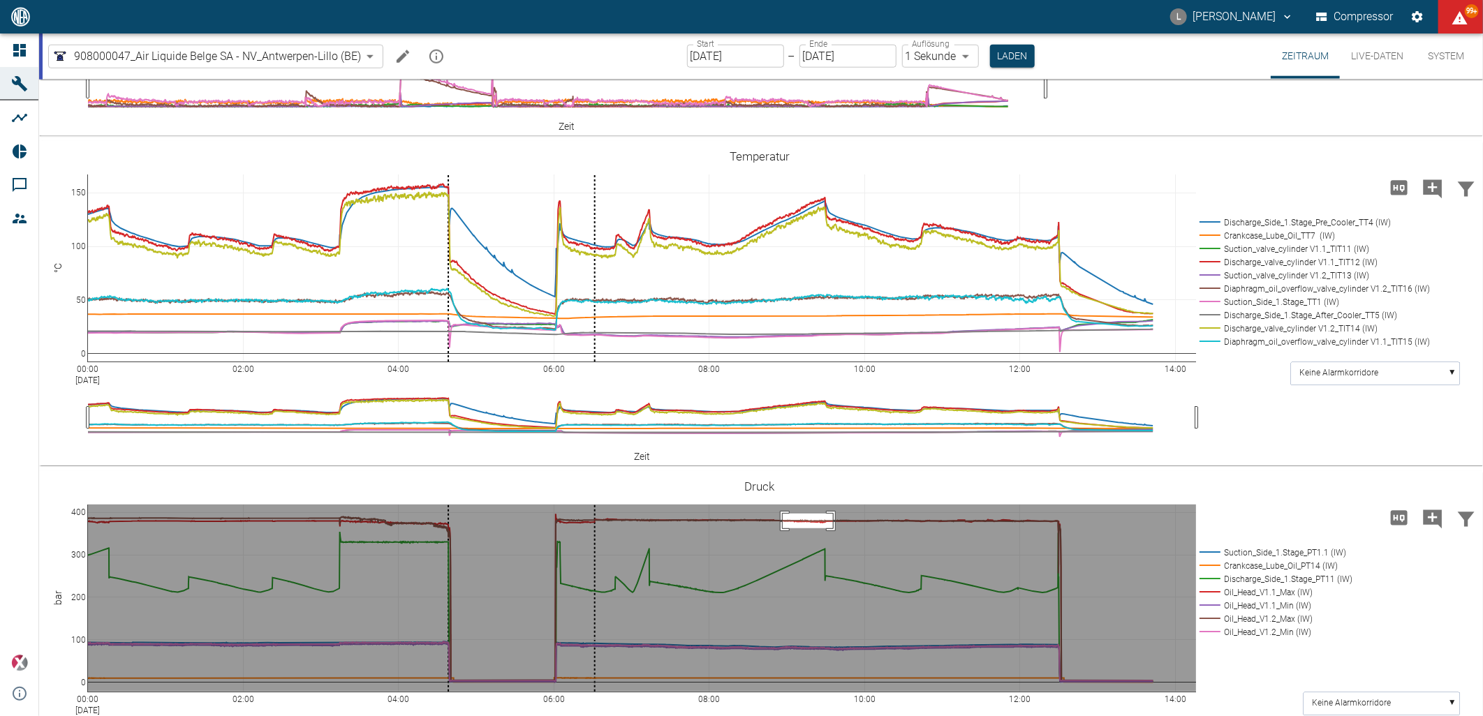
drag, startPoint x: 783, startPoint y: 515, endPoint x: 833, endPoint y: 529, distance: 52.4
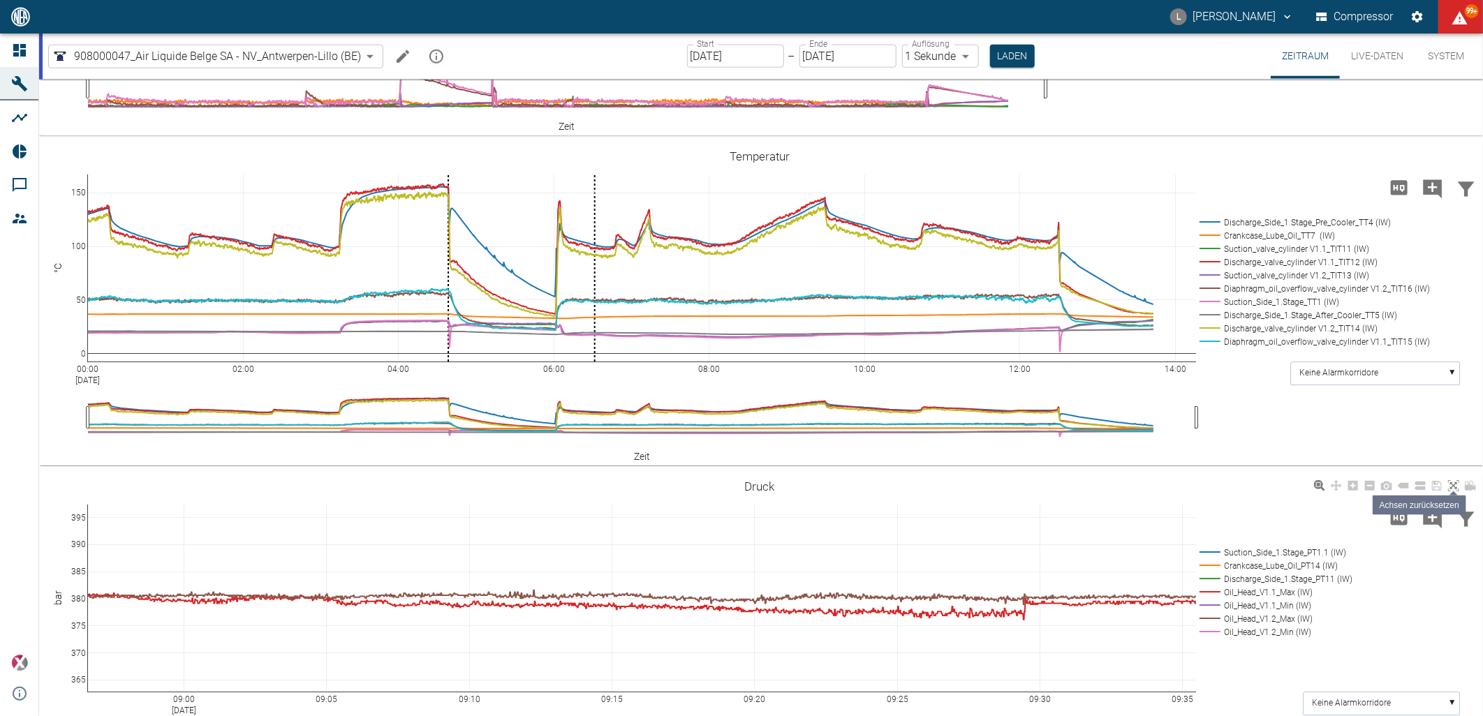
click at [1455, 487] on icon at bounding box center [1453, 485] width 11 height 11
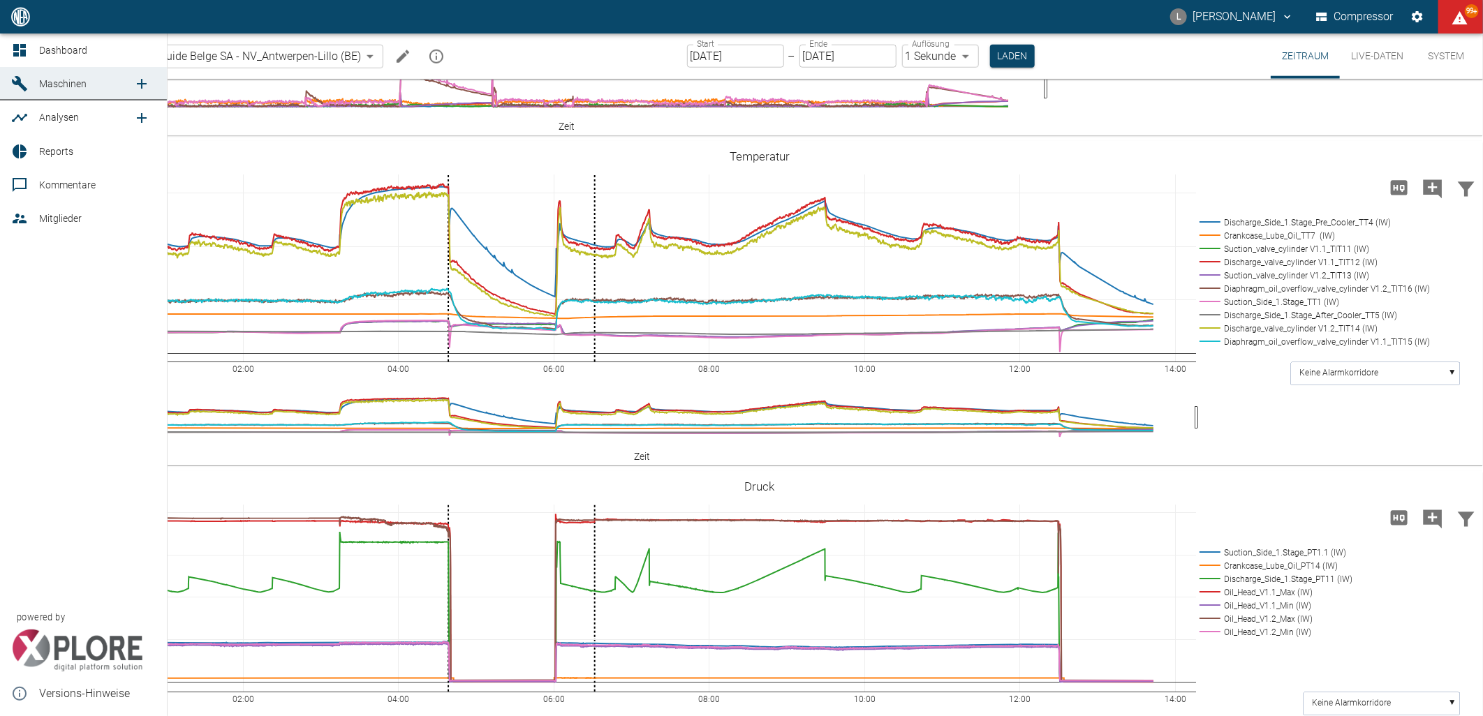
click at [59, 45] on span "Dashboard" at bounding box center [63, 50] width 48 height 11
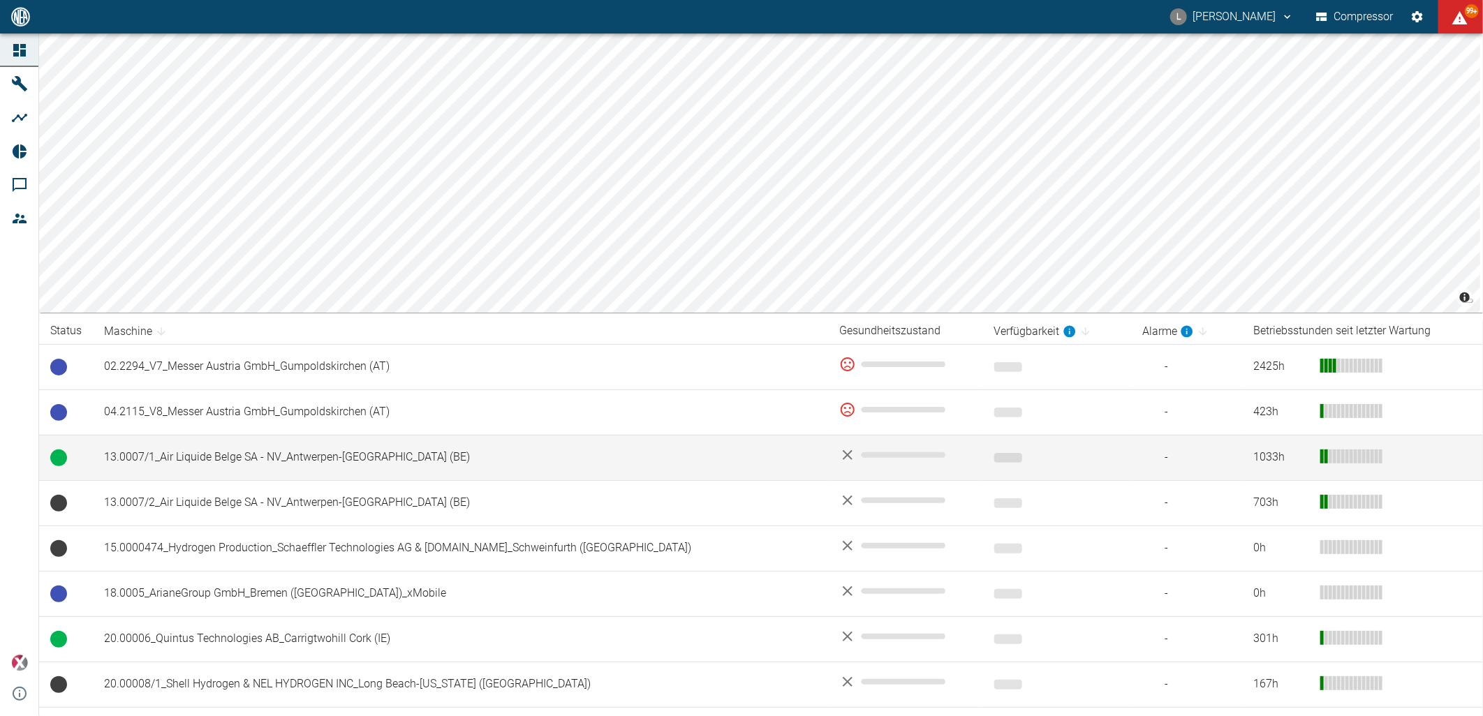
click at [230, 457] on td "13.0007/1_Air Liquide Belge SA - NV_Antwerpen-[GEOGRAPHIC_DATA] (BE)" at bounding box center [460, 457] width 735 height 45
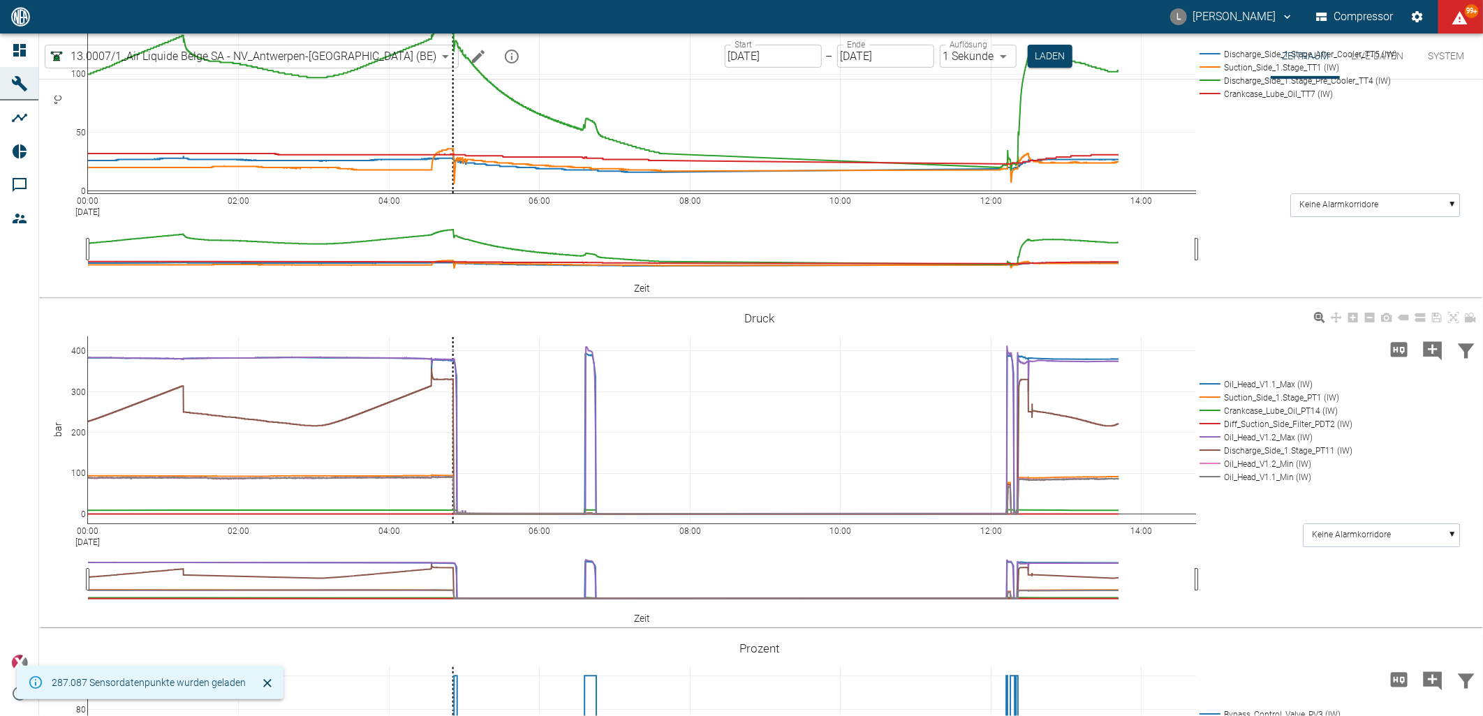
scroll to position [388, 0]
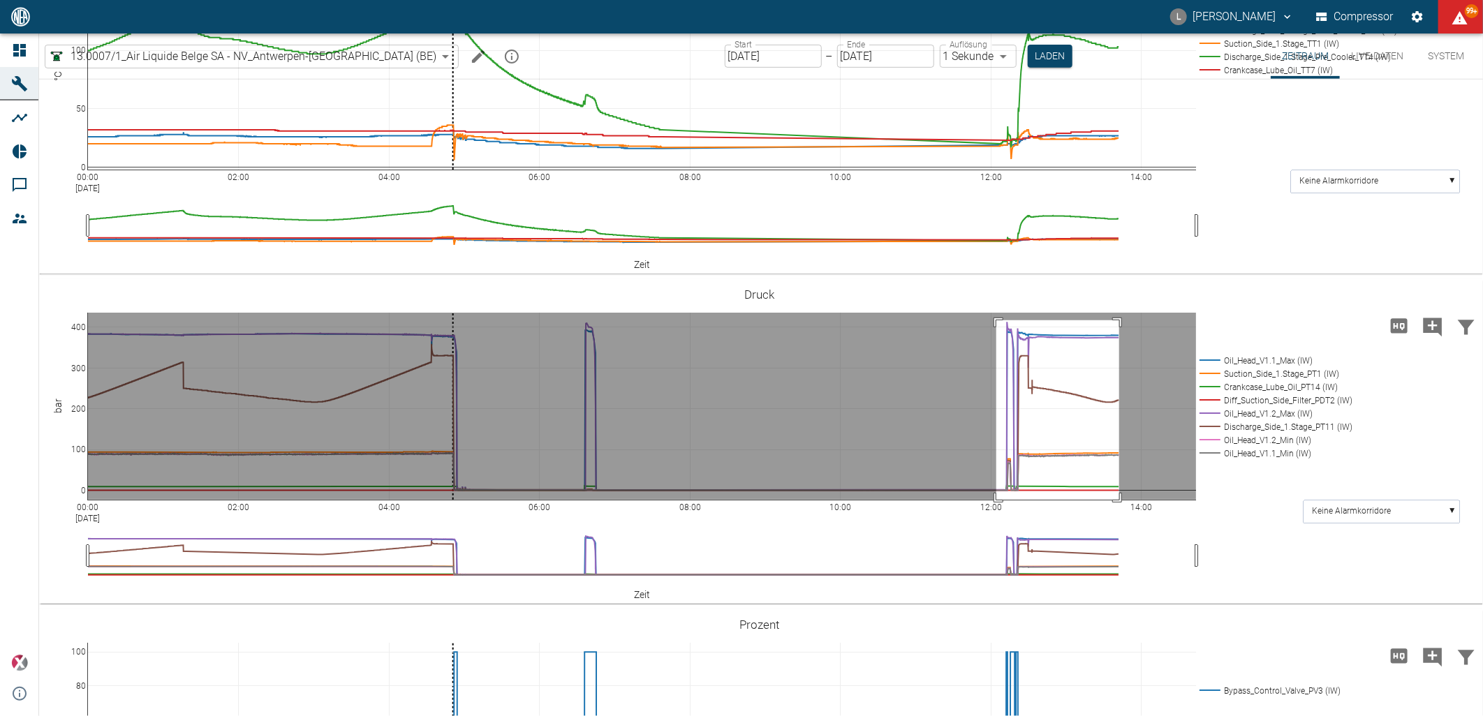
drag, startPoint x: 996, startPoint y: 395, endPoint x: 1119, endPoint y: 584, distance: 225.0
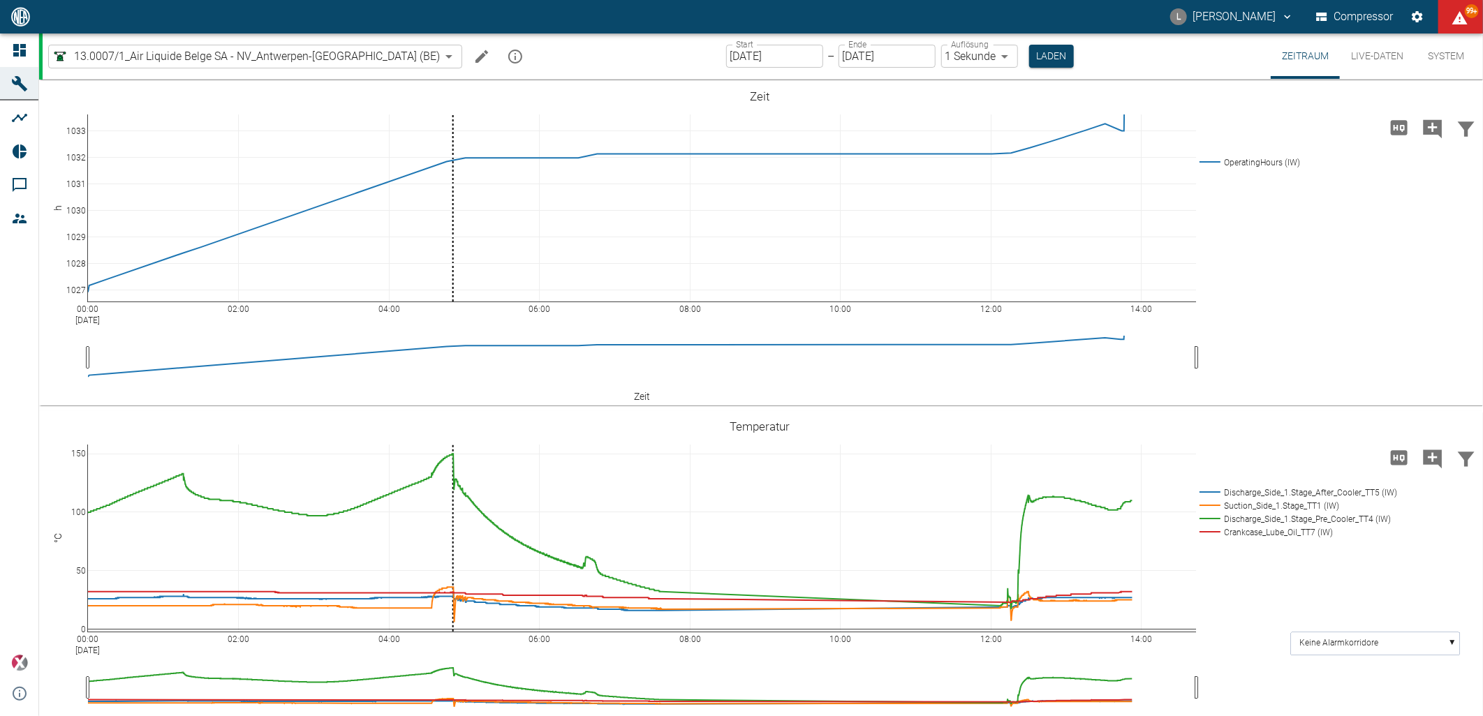
scroll to position [388, 0]
